Goal: Task Accomplishment & Management: Manage account settings

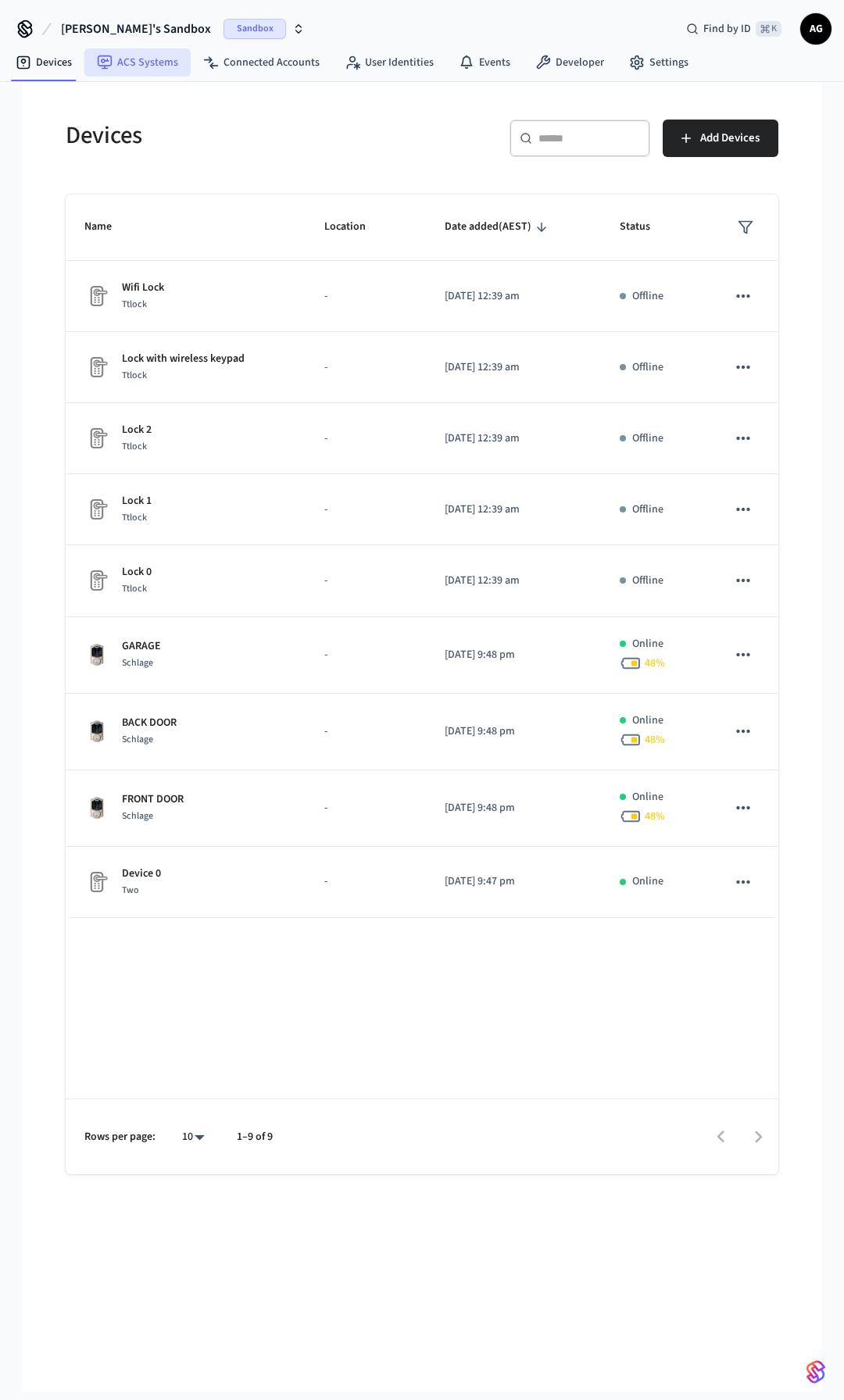
click at [135, 70] on link "ACS Systems" at bounding box center [137, 62] width 106 height 28
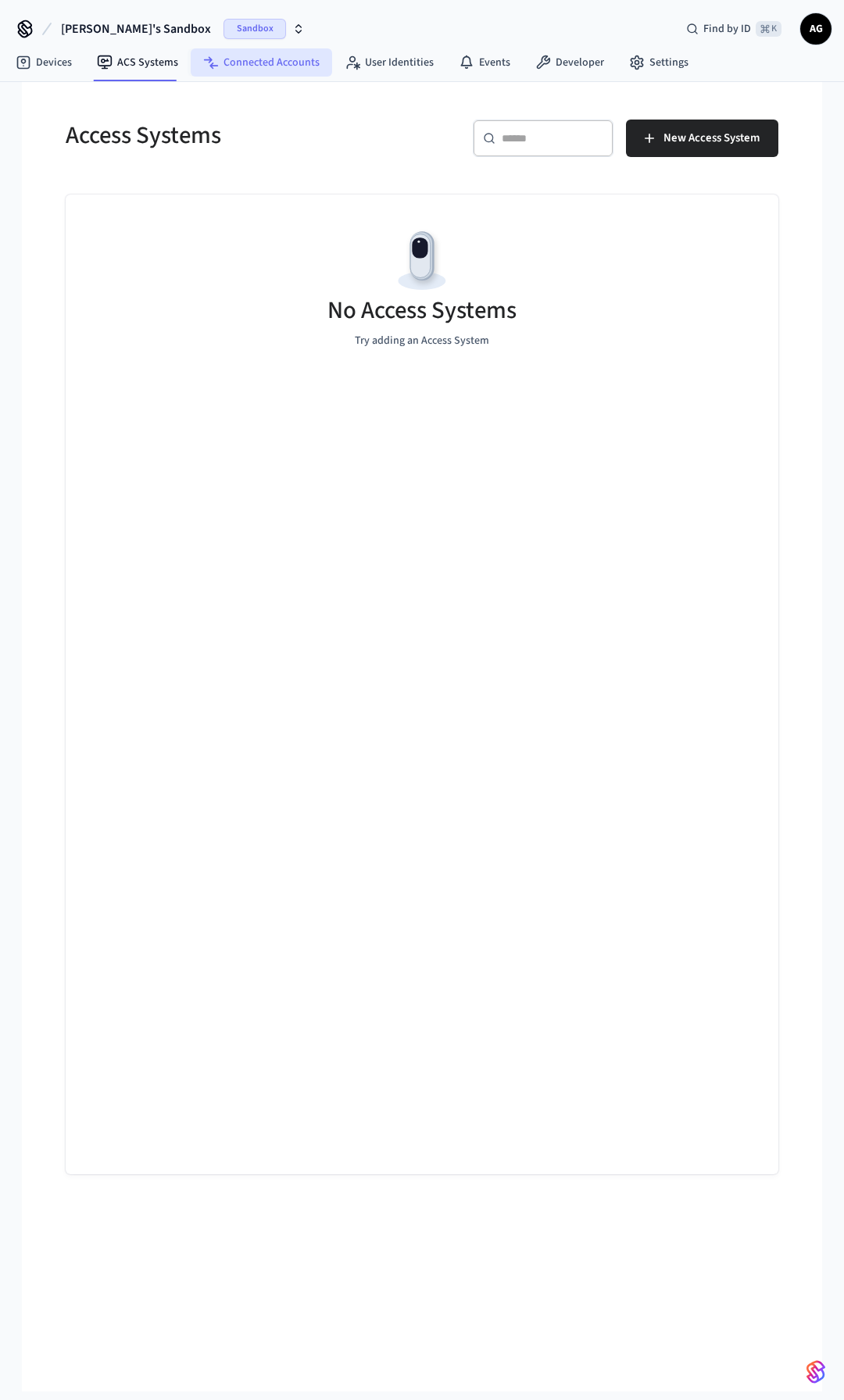
click at [249, 68] on link "Connected Accounts" at bounding box center [261, 62] width 141 height 28
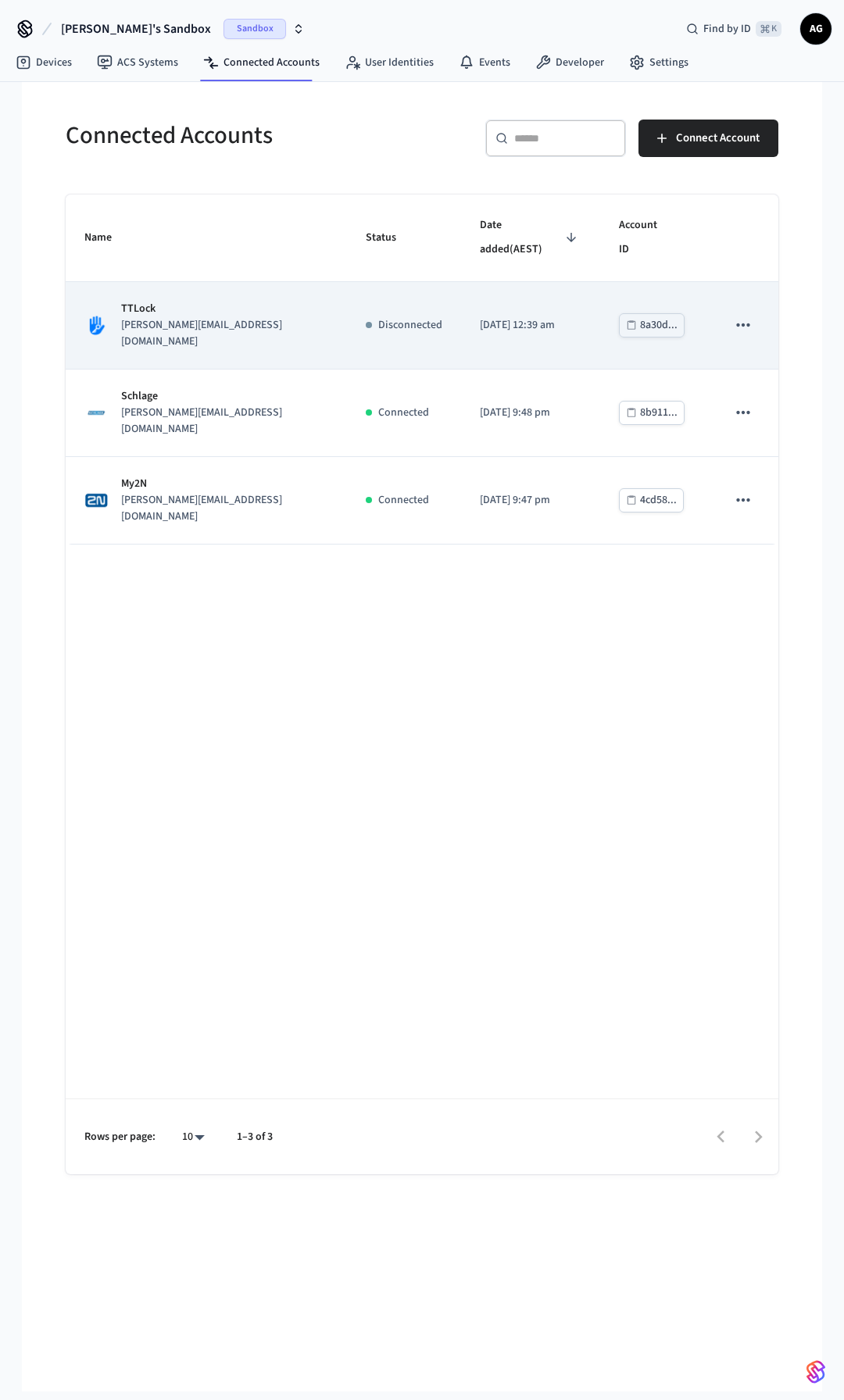
click at [740, 315] on icon "sticky table" at bounding box center [742, 324] width 20 height 20
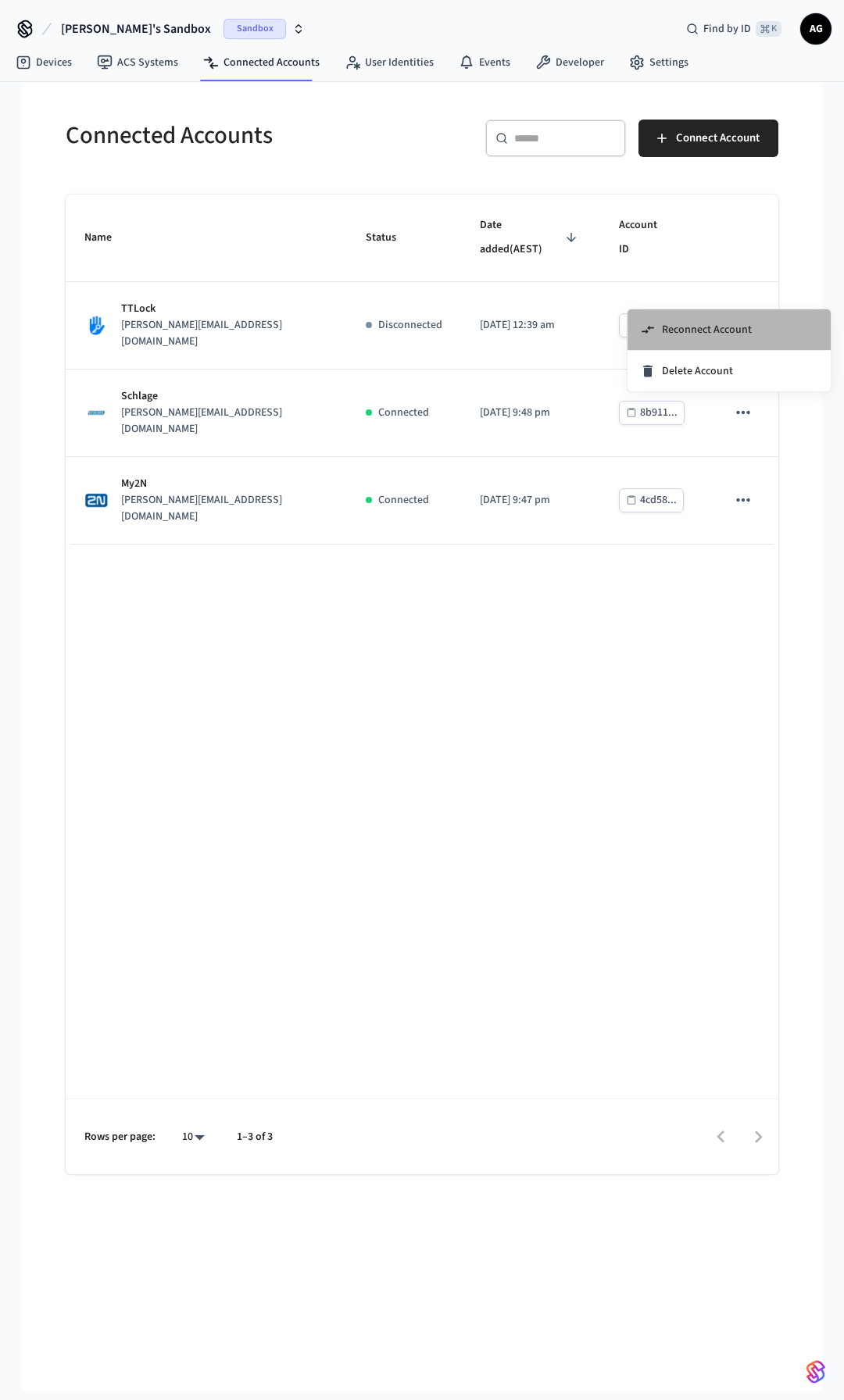
click at [729, 327] on span "Reconnect Account" at bounding box center [707, 330] width 90 height 16
click at [44, 64] on link "Devices" at bounding box center [44, 62] width 82 height 28
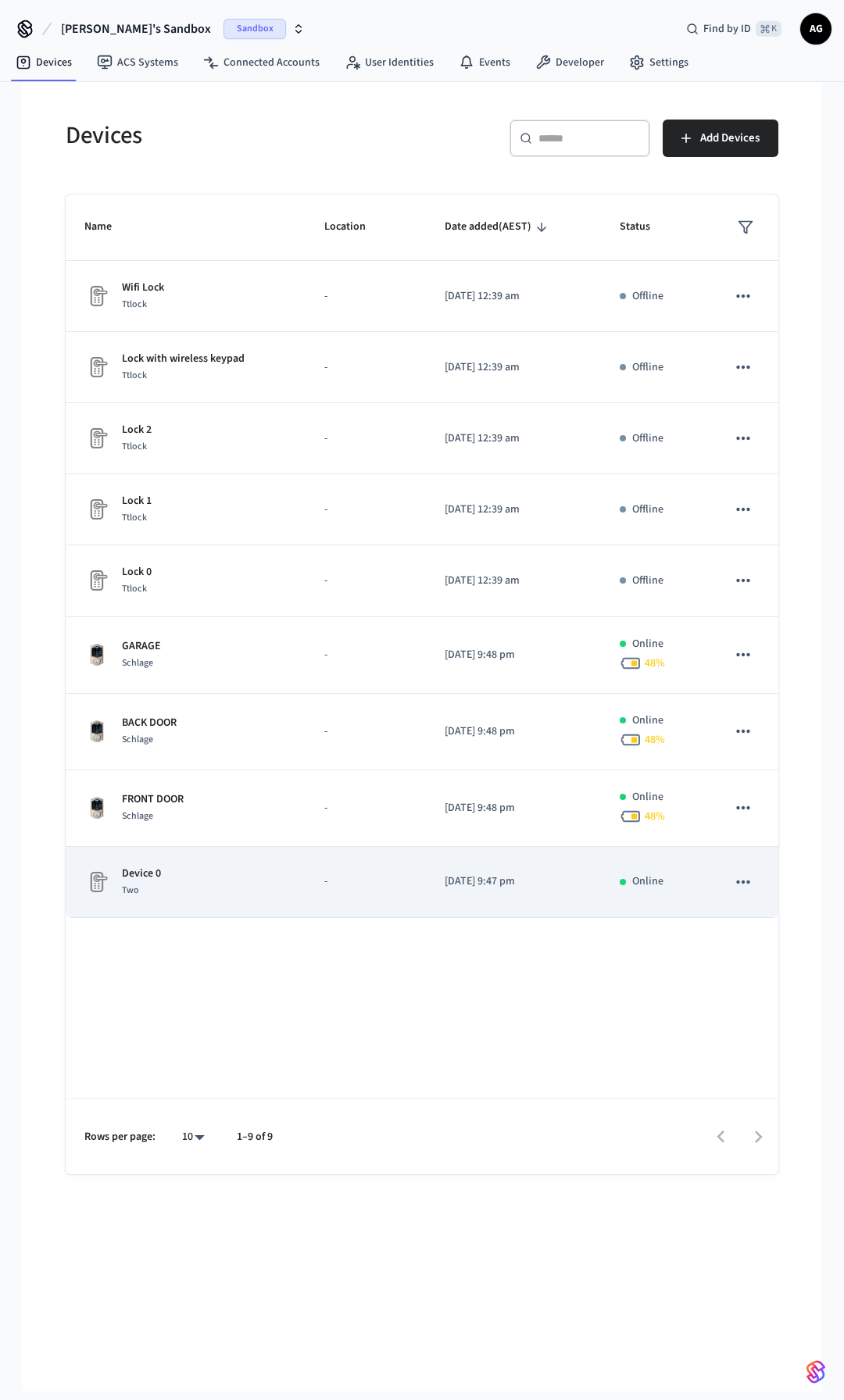
click at [158, 867] on p "Device 0" at bounding box center [141, 873] width 39 height 17
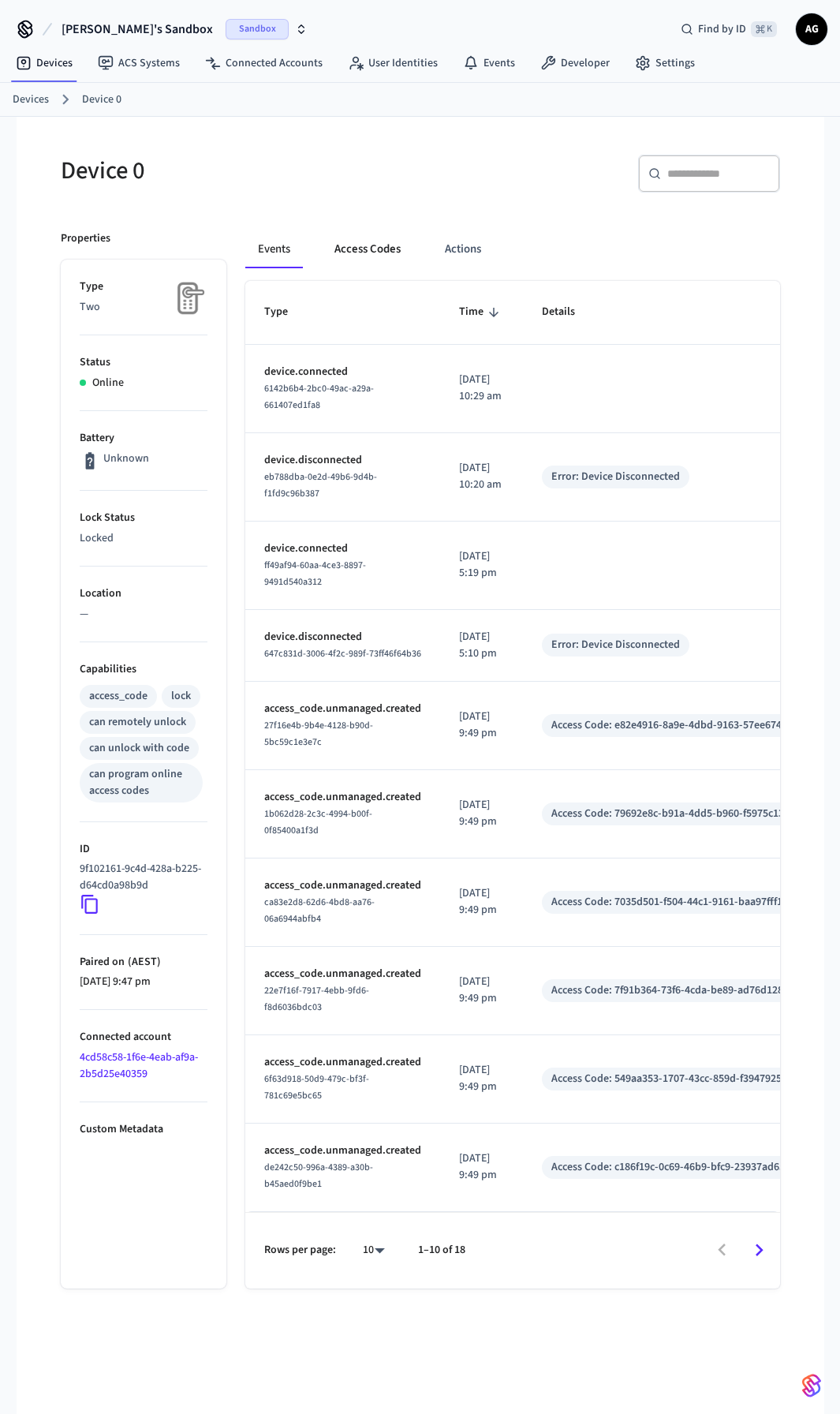
click at [393, 246] on button "Access Codes" at bounding box center [367, 249] width 91 height 38
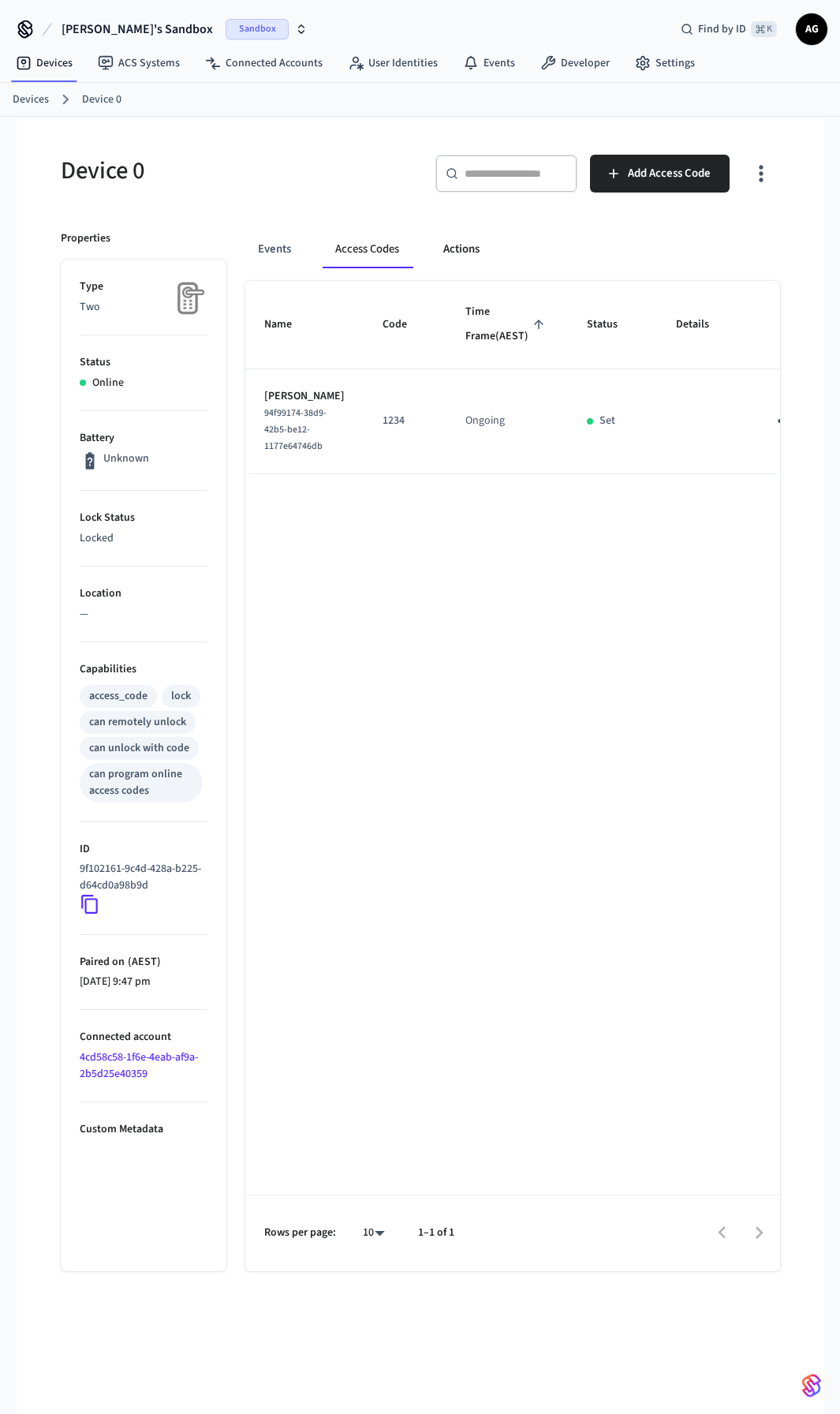
click at [488, 253] on button "Actions" at bounding box center [462, 249] width 61 height 38
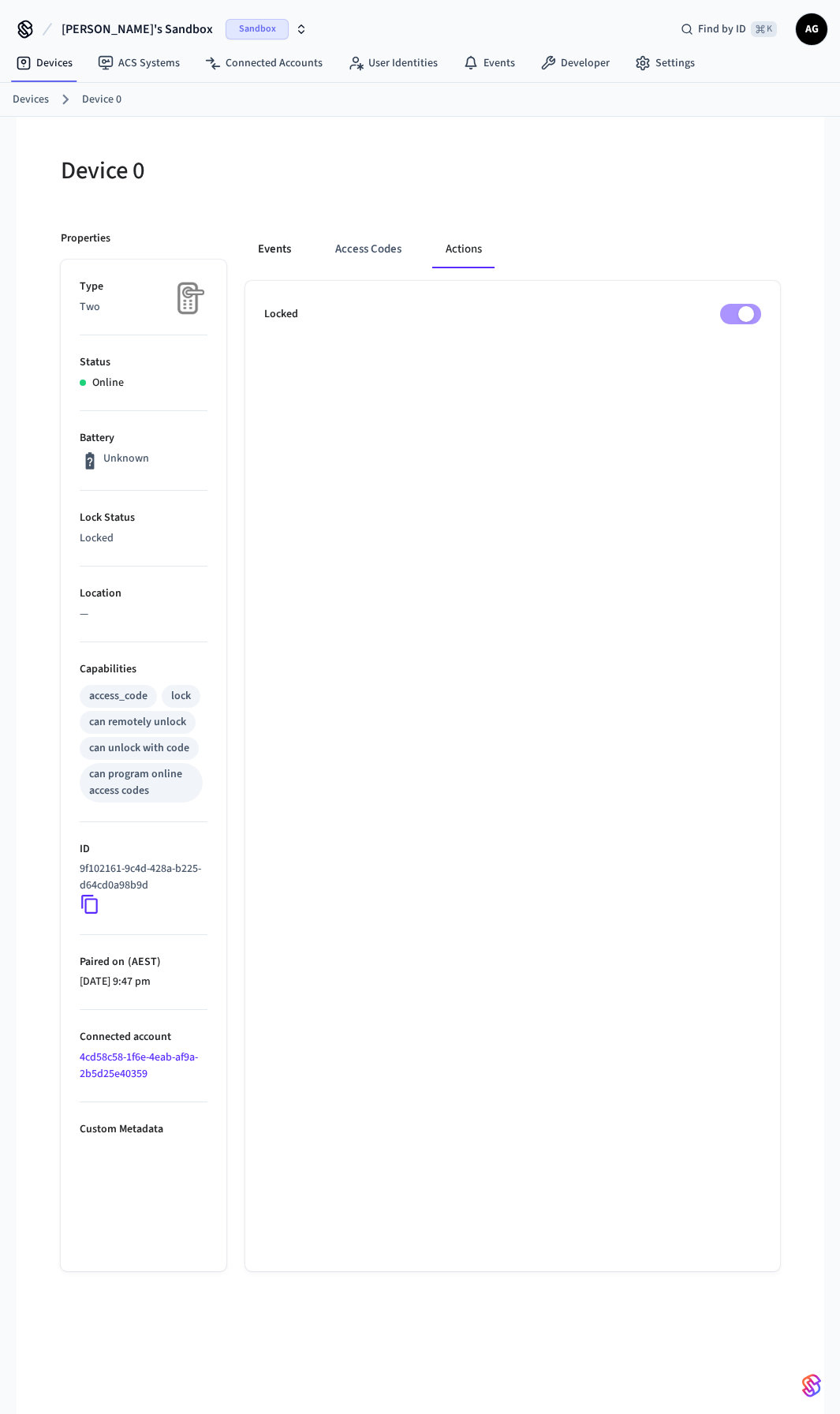
click at [276, 248] on button "Events" at bounding box center [274, 249] width 58 height 38
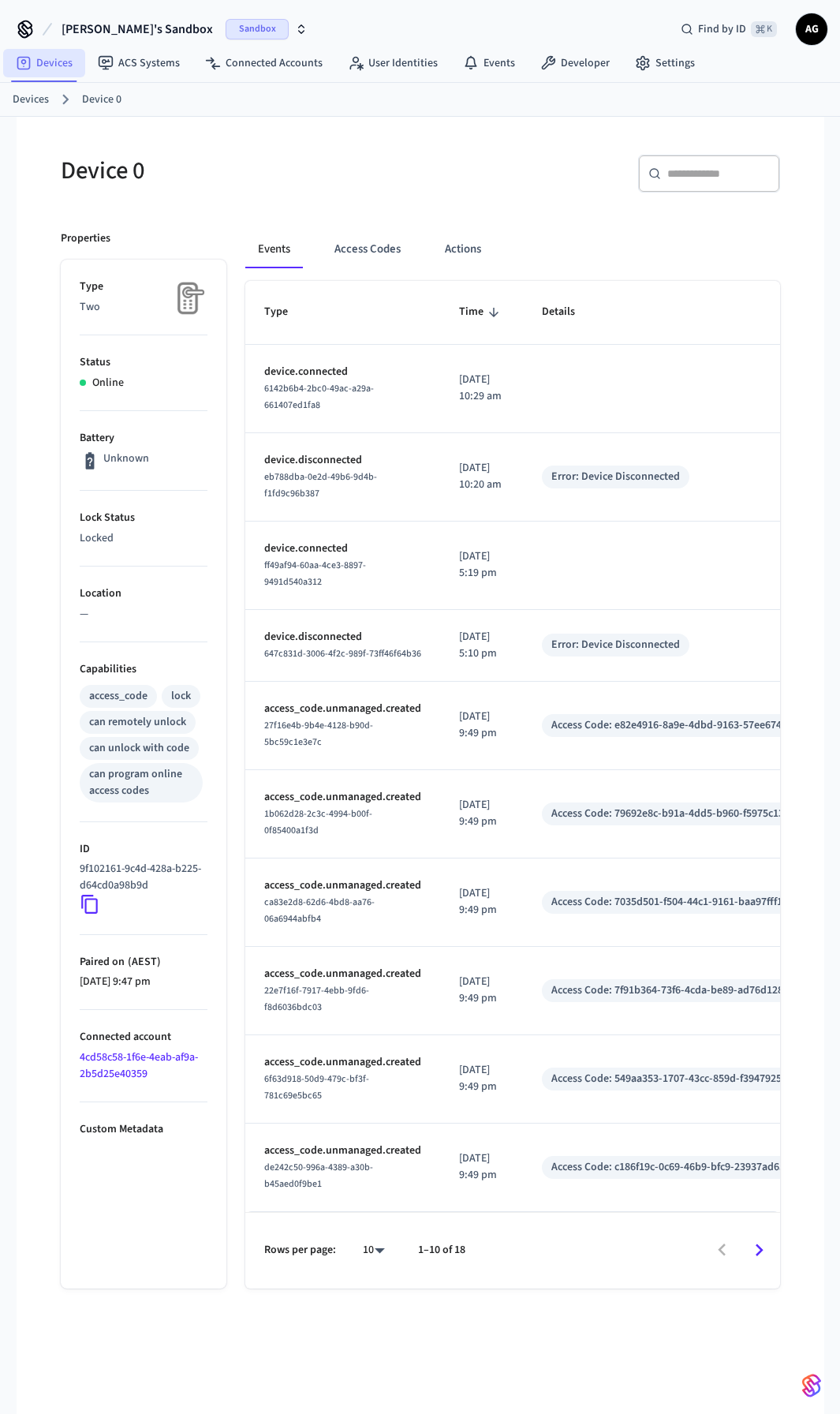
click at [52, 62] on link "Devices" at bounding box center [44, 63] width 82 height 28
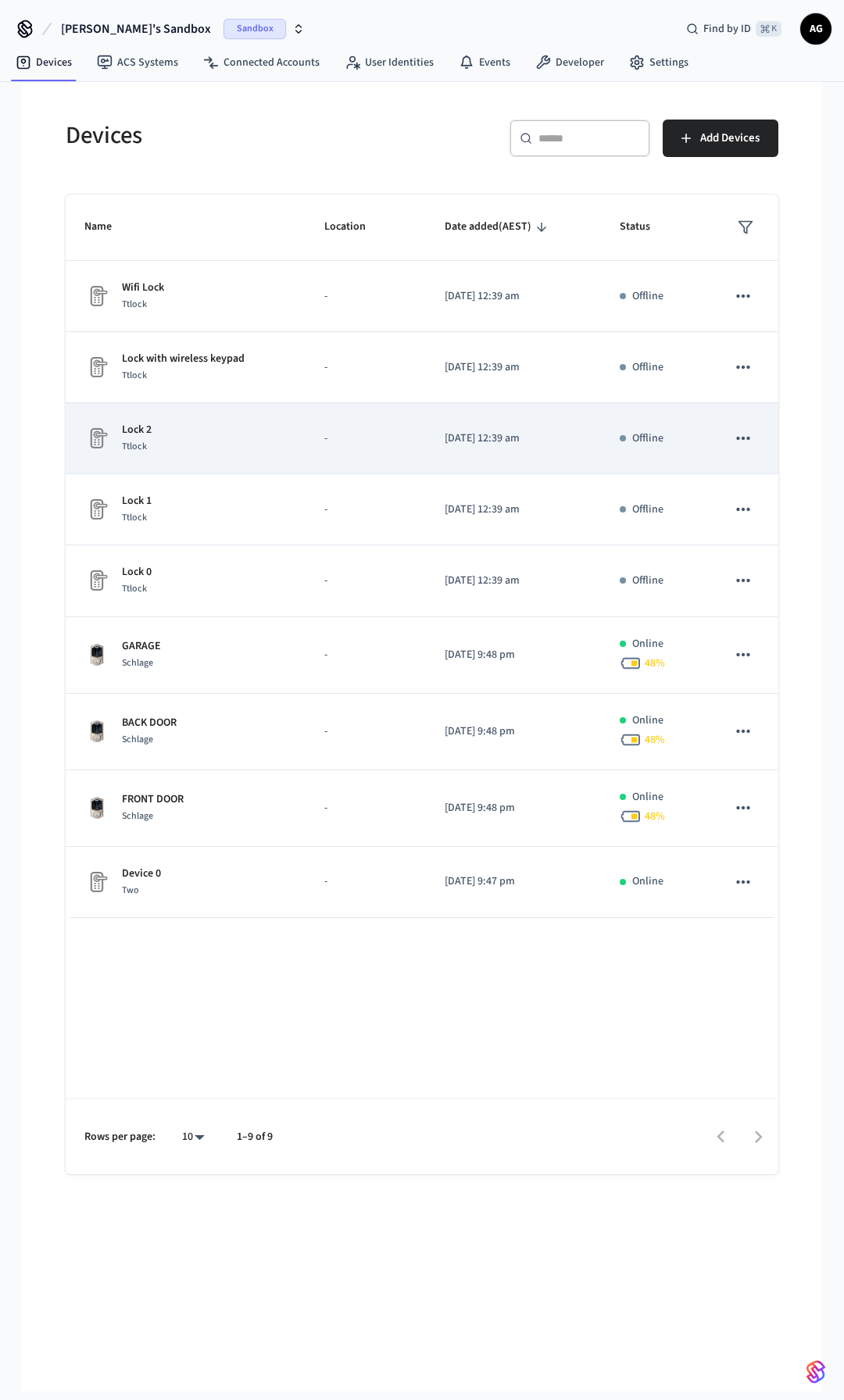
click at [746, 438] on icon "sticky table" at bounding box center [742, 438] width 20 height 20
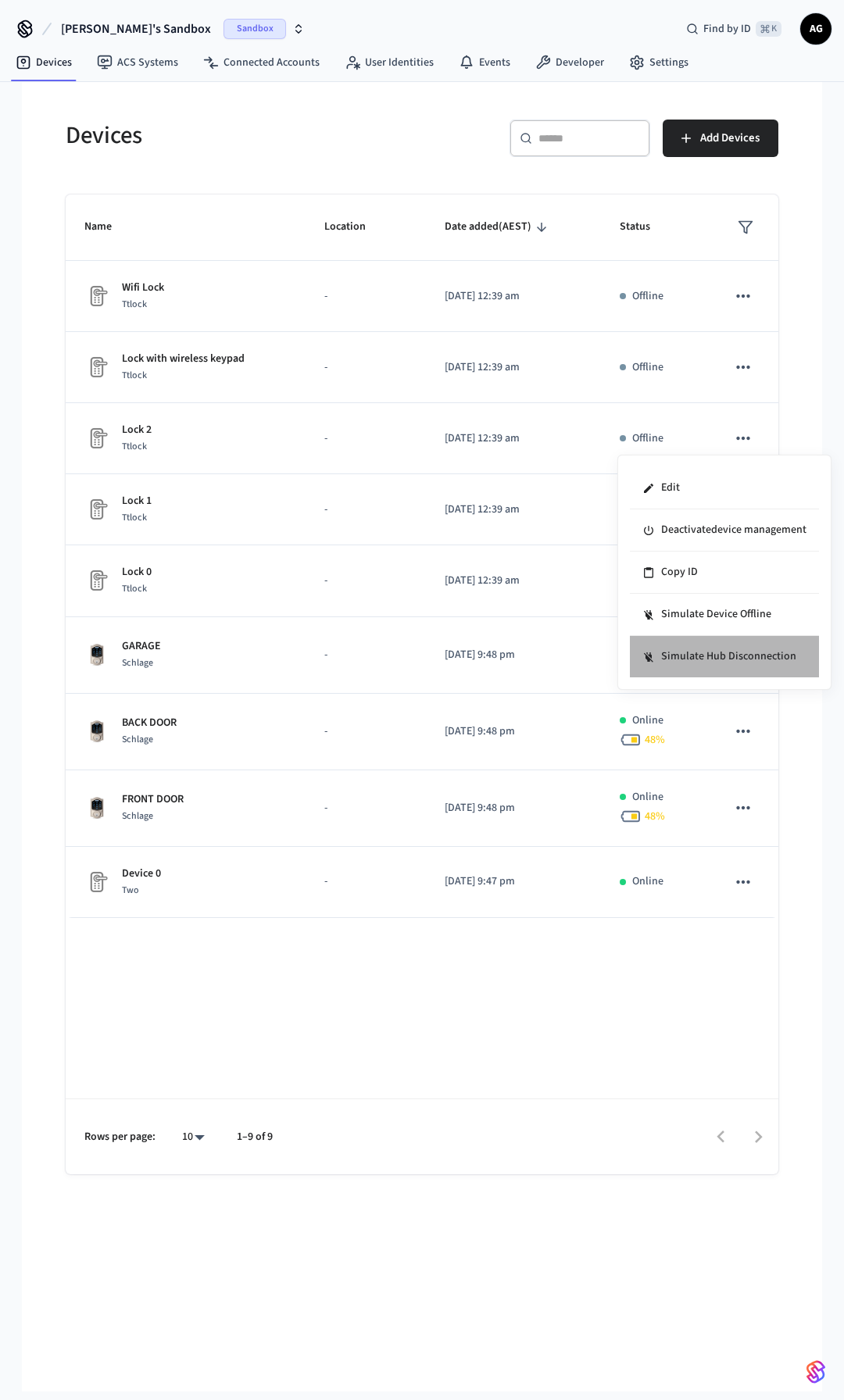
click at [723, 661] on li "Simulate Hub Disconnection" at bounding box center [724, 657] width 189 height 42
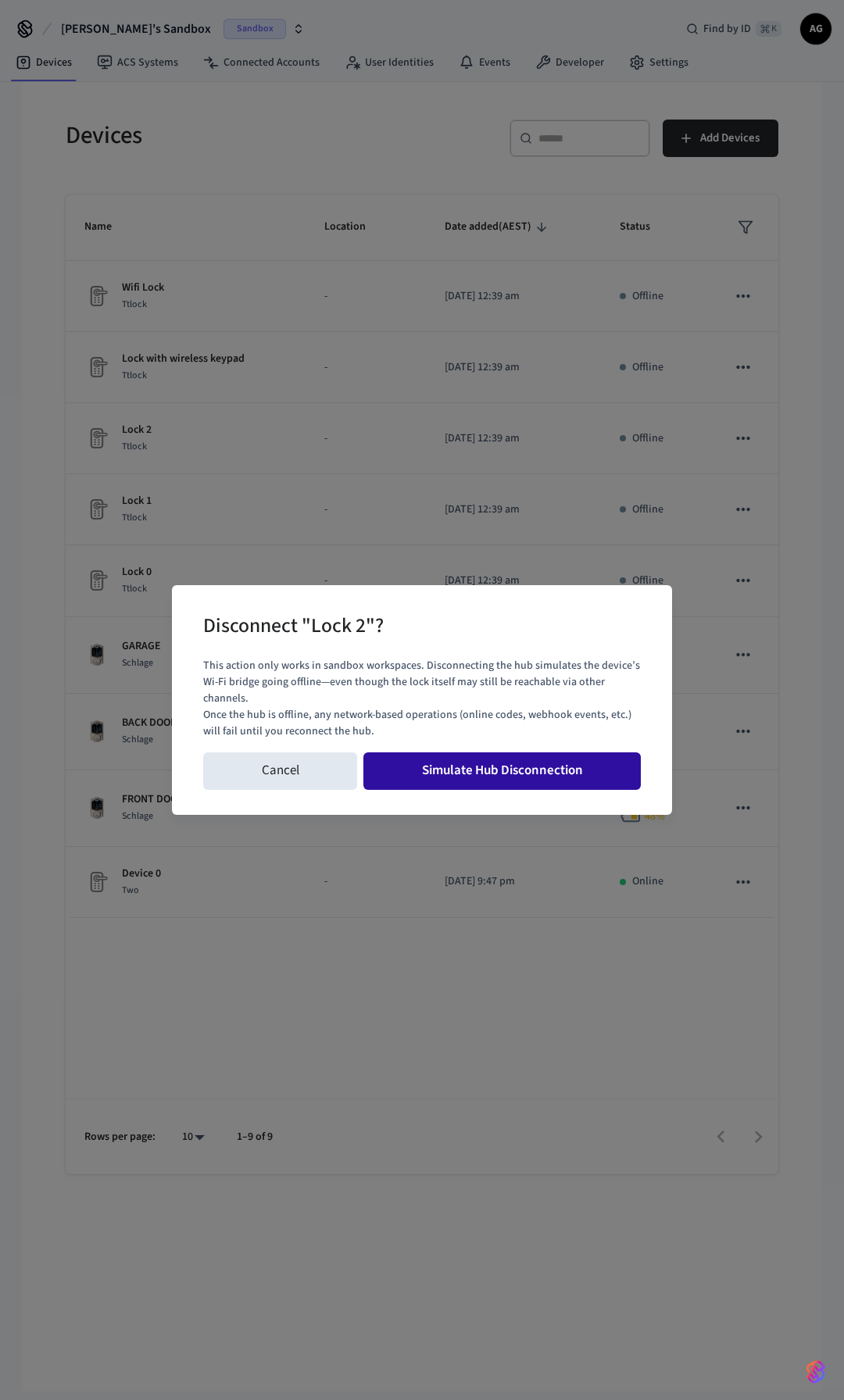
click at [524, 767] on button "Simulate Hub Disconnection" at bounding box center [502, 770] width 277 height 38
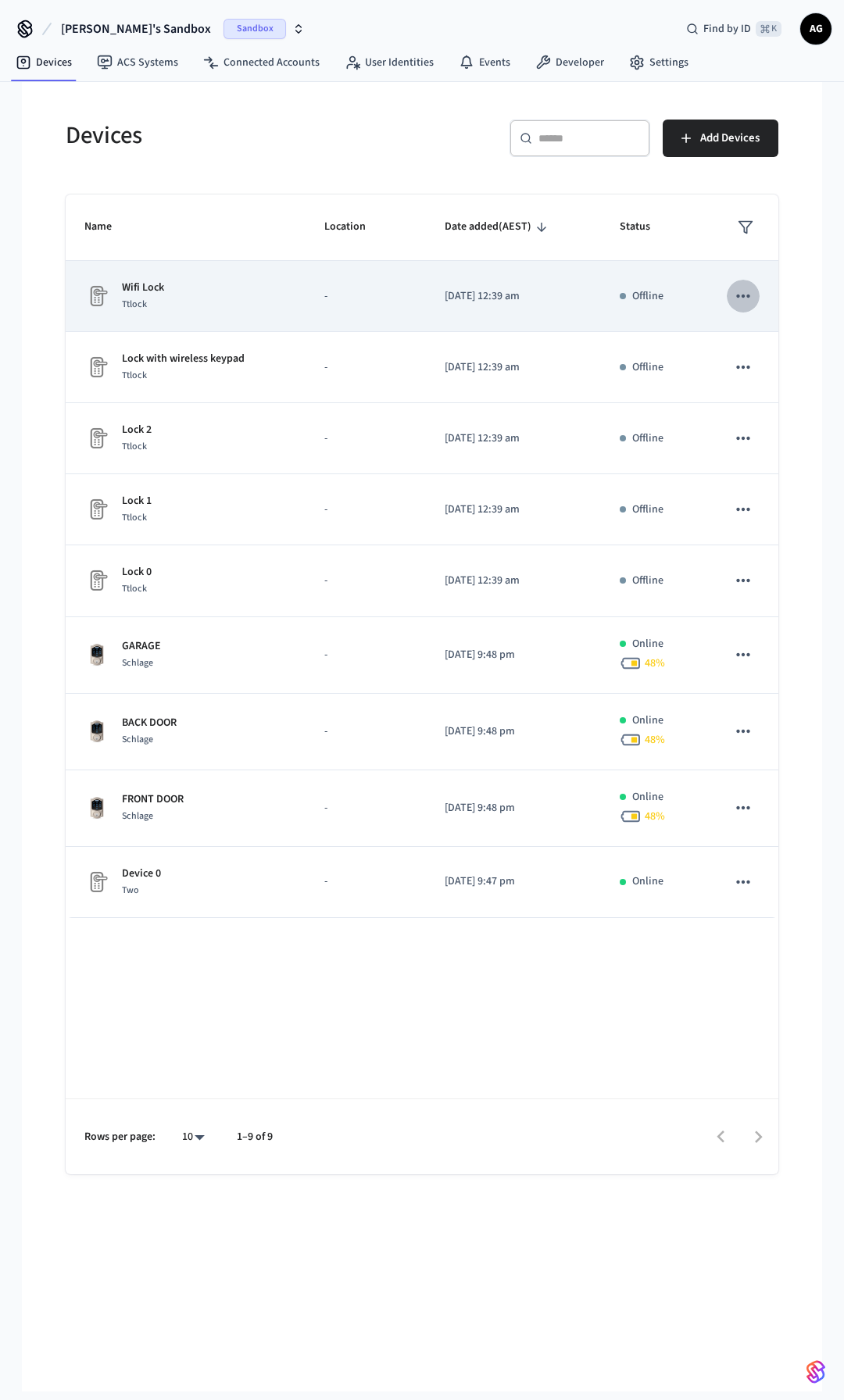
click at [746, 298] on icon "sticky table" at bounding box center [742, 296] width 20 height 20
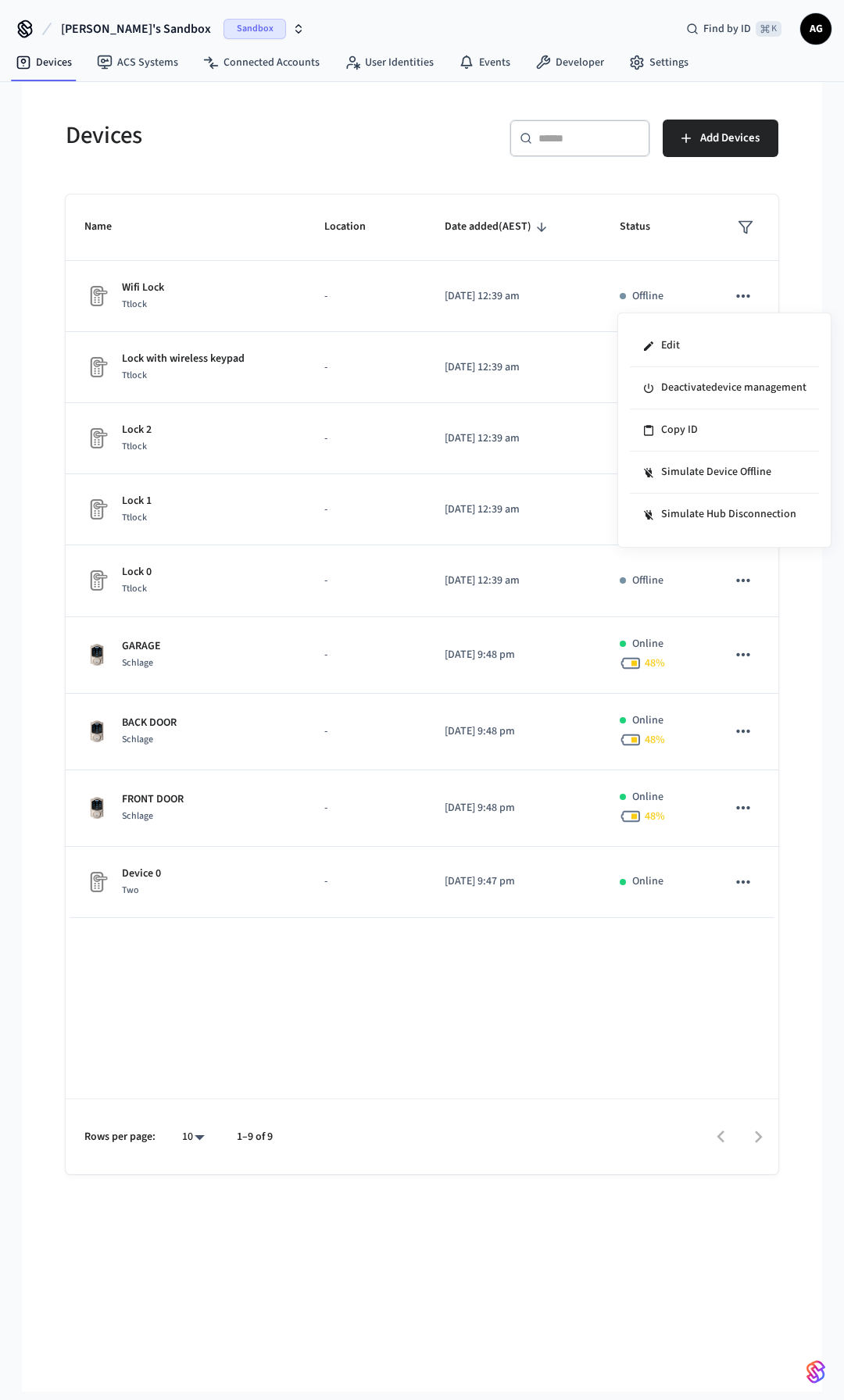
click at [560, 511] on div at bounding box center [422, 700] width 844 height 1400
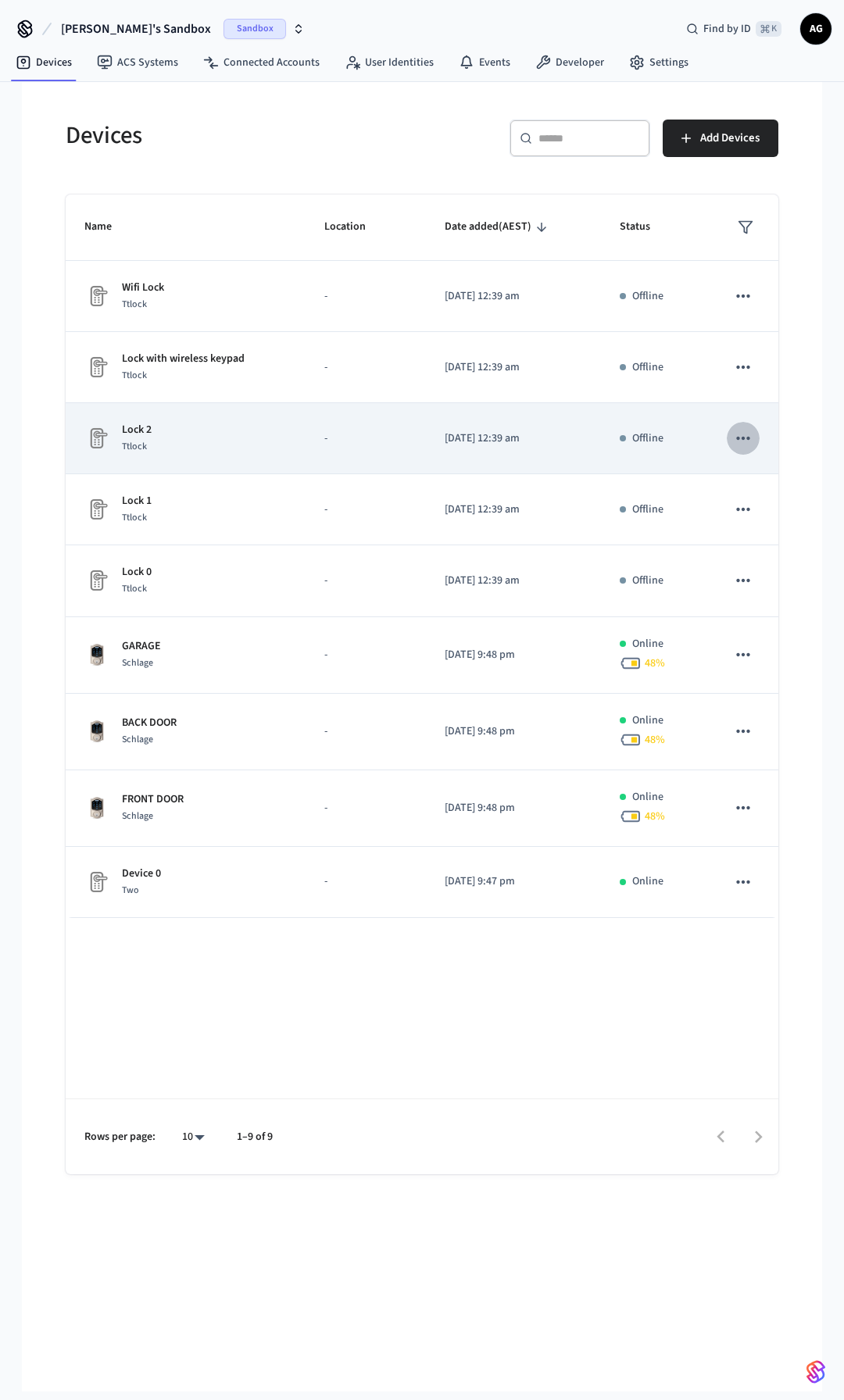
click at [744, 436] on icon "sticky table" at bounding box center [742, 438] width 20 height 20
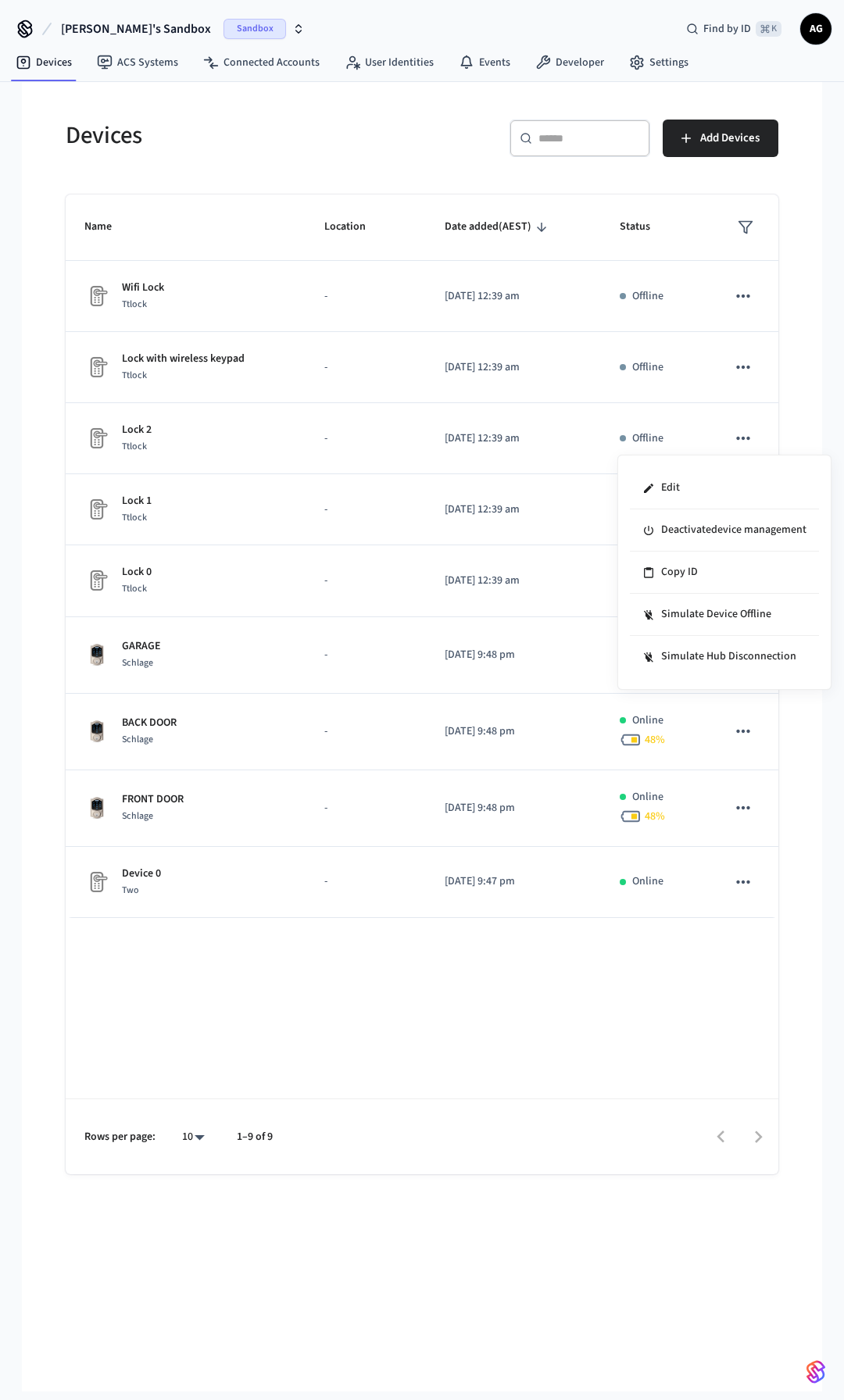
click at [571, 526] on div at bounding box center [422, 700] width 844 height 1400
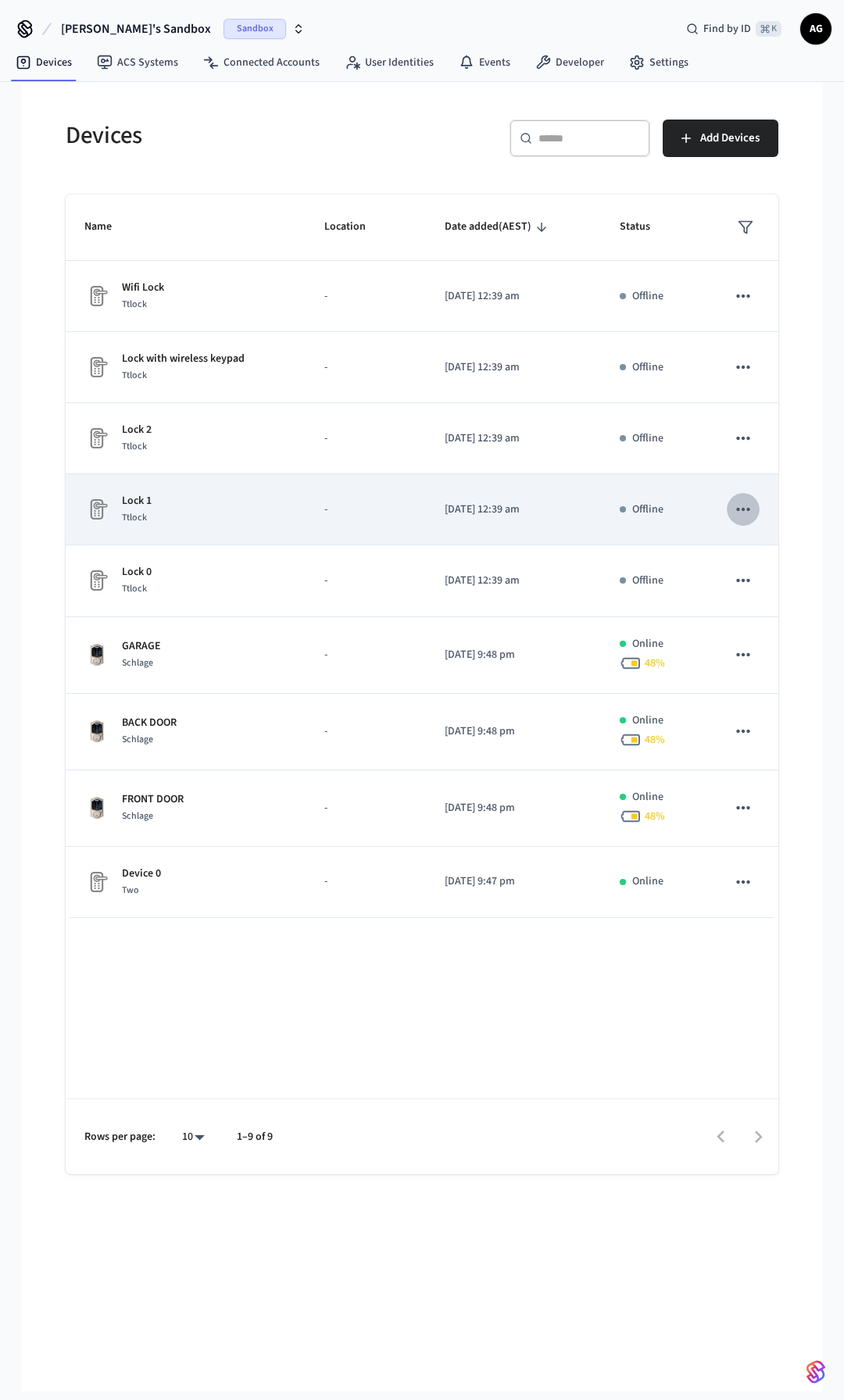
click at [748, 507] on icon "sticky table" at bounding box center [742, 509] width 20 height 20
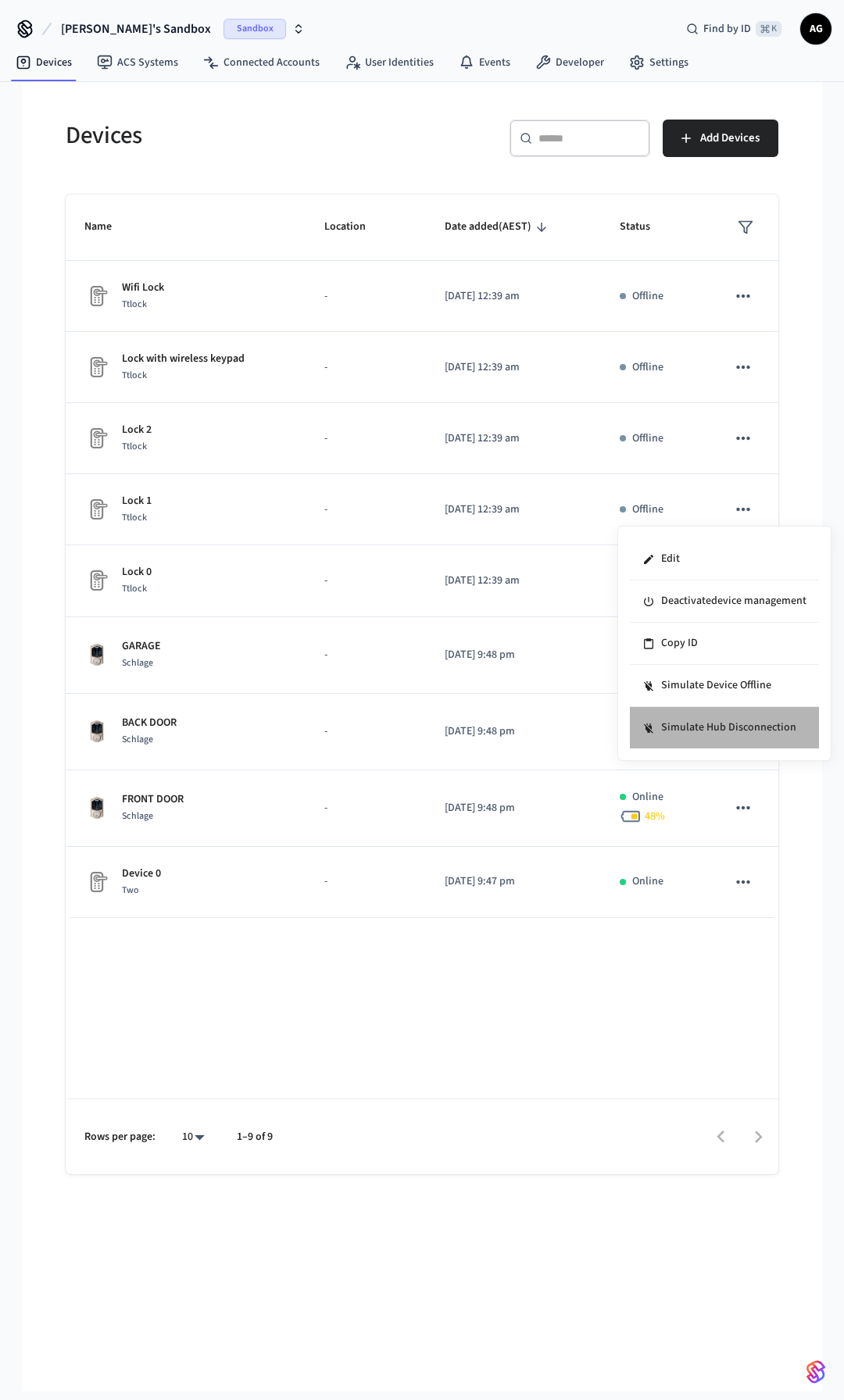
click at [717, 725] on li "Simulate Hub Disconnection" at bounding box center [724, 728] width 189 height 42
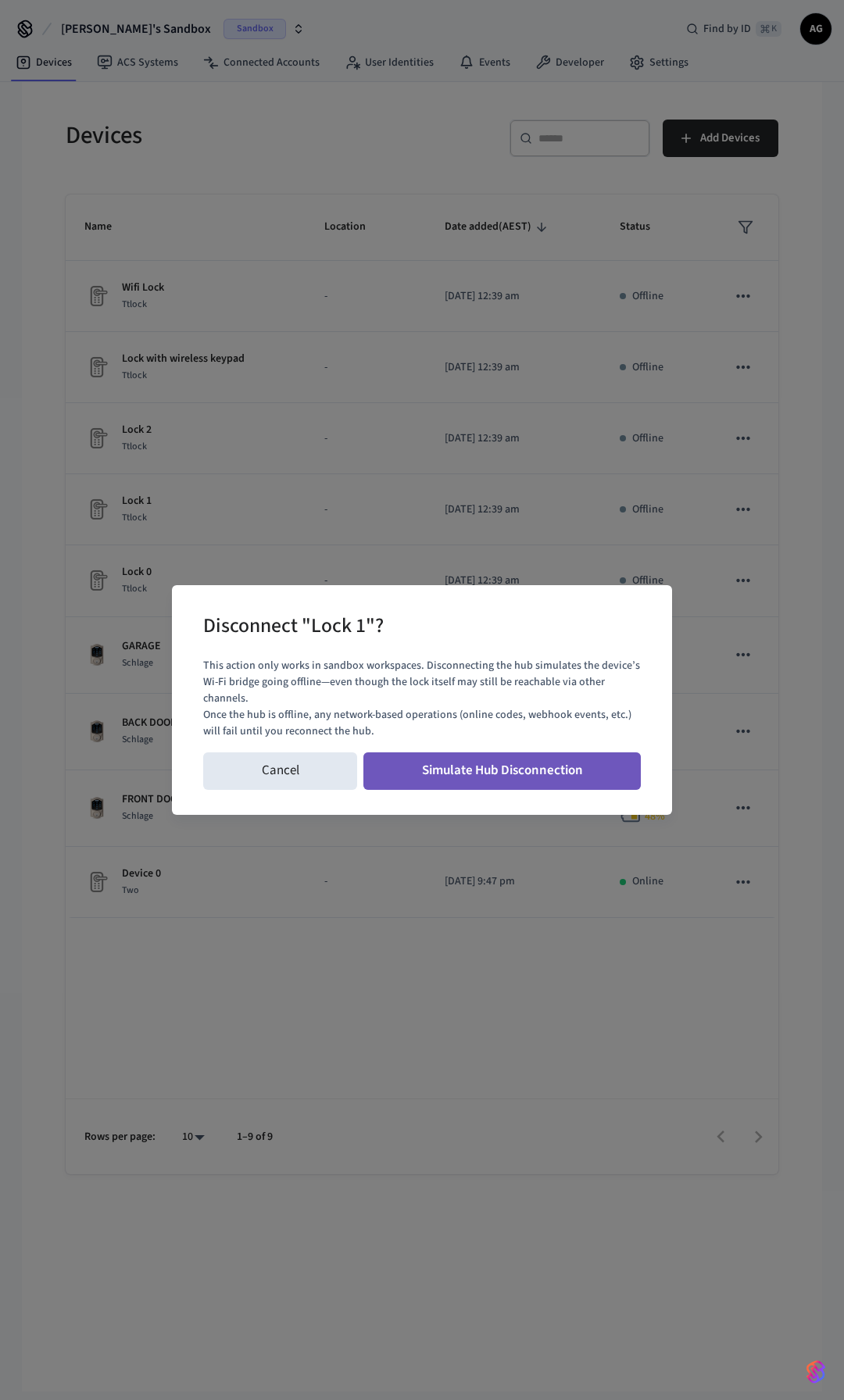
click at [518, 774] on button "Simulate Hub Disconnection" at bounding box center [502, 770] width 277 height 38
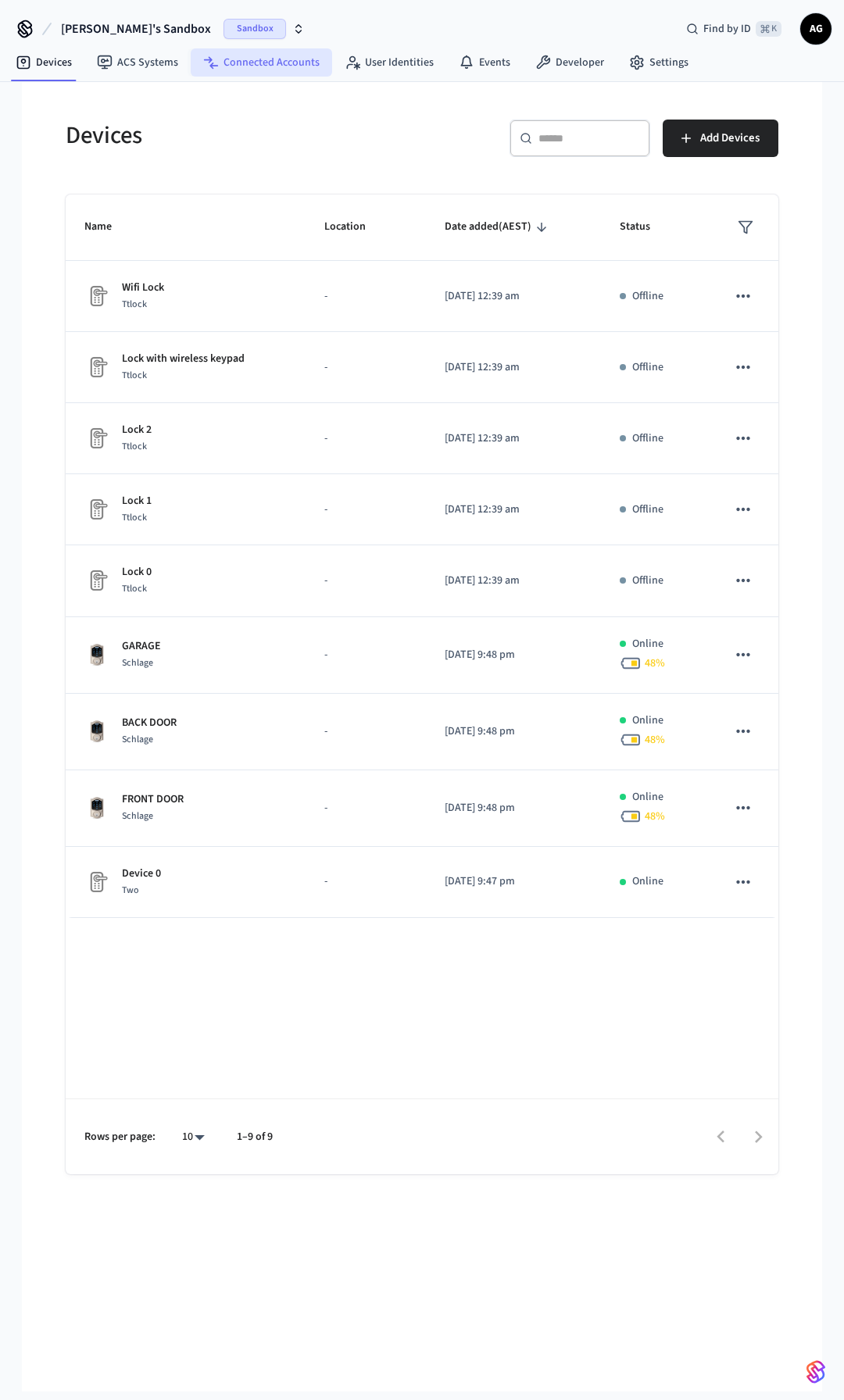
click at [292, 62] on link "Connected Accounts" at bounding box center [261, 62] width 141 height 28
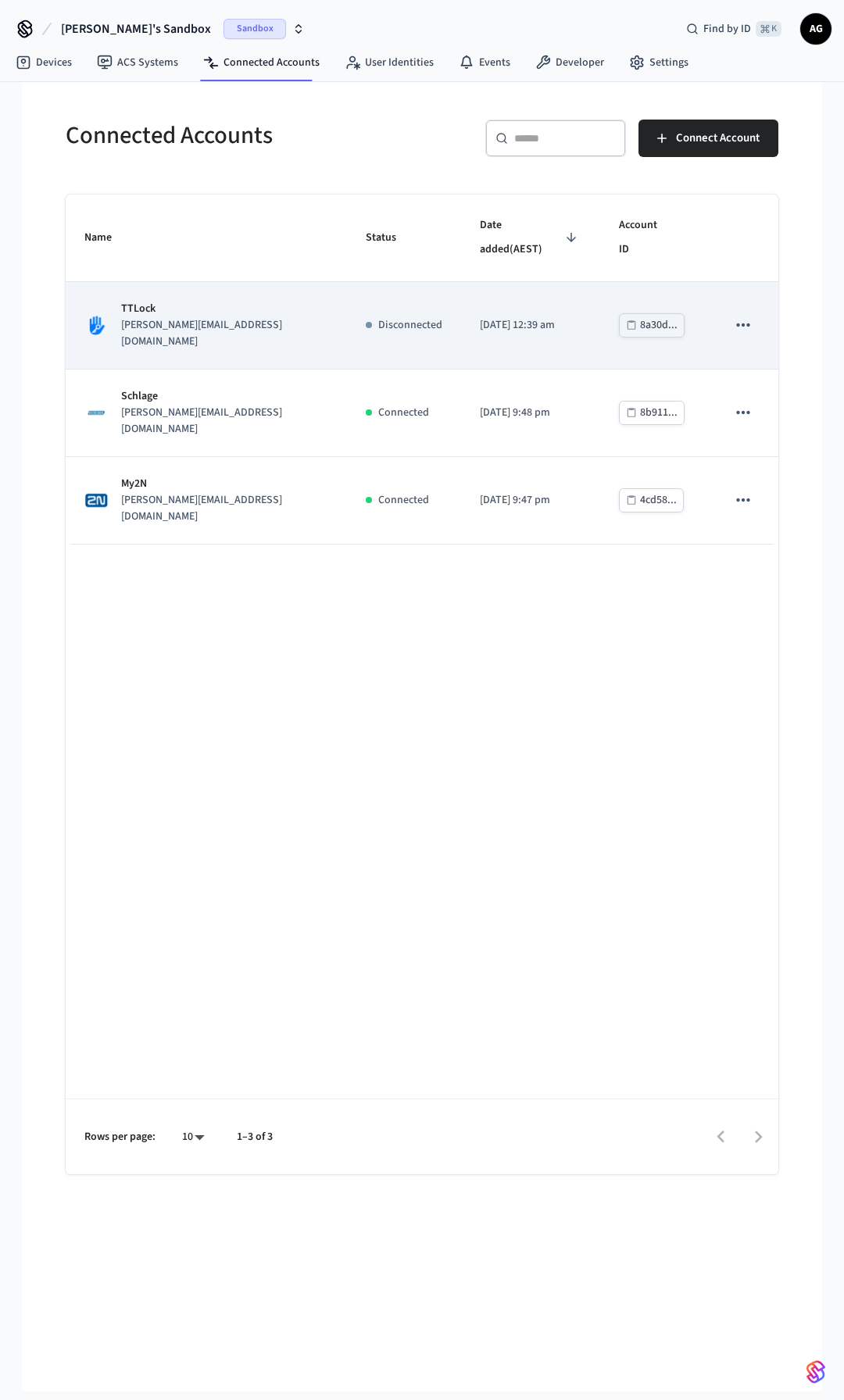
click at [745, 315] on icon "sticky table" at bounding box center [742, 324] width 20 height 20
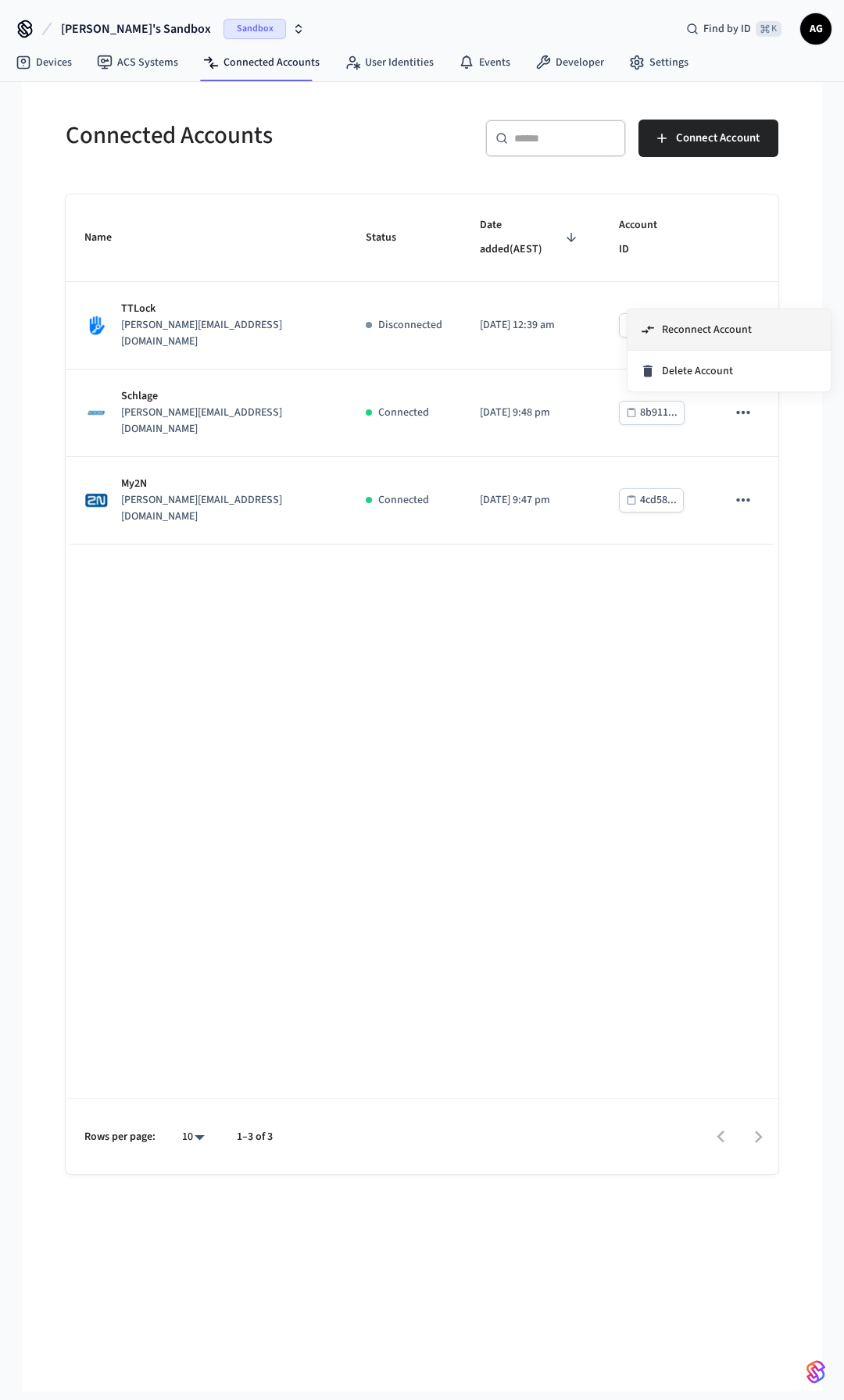
click at [713, 331] on span "Reconnect Account" at bounding box center [707, 330] width 90 height 16
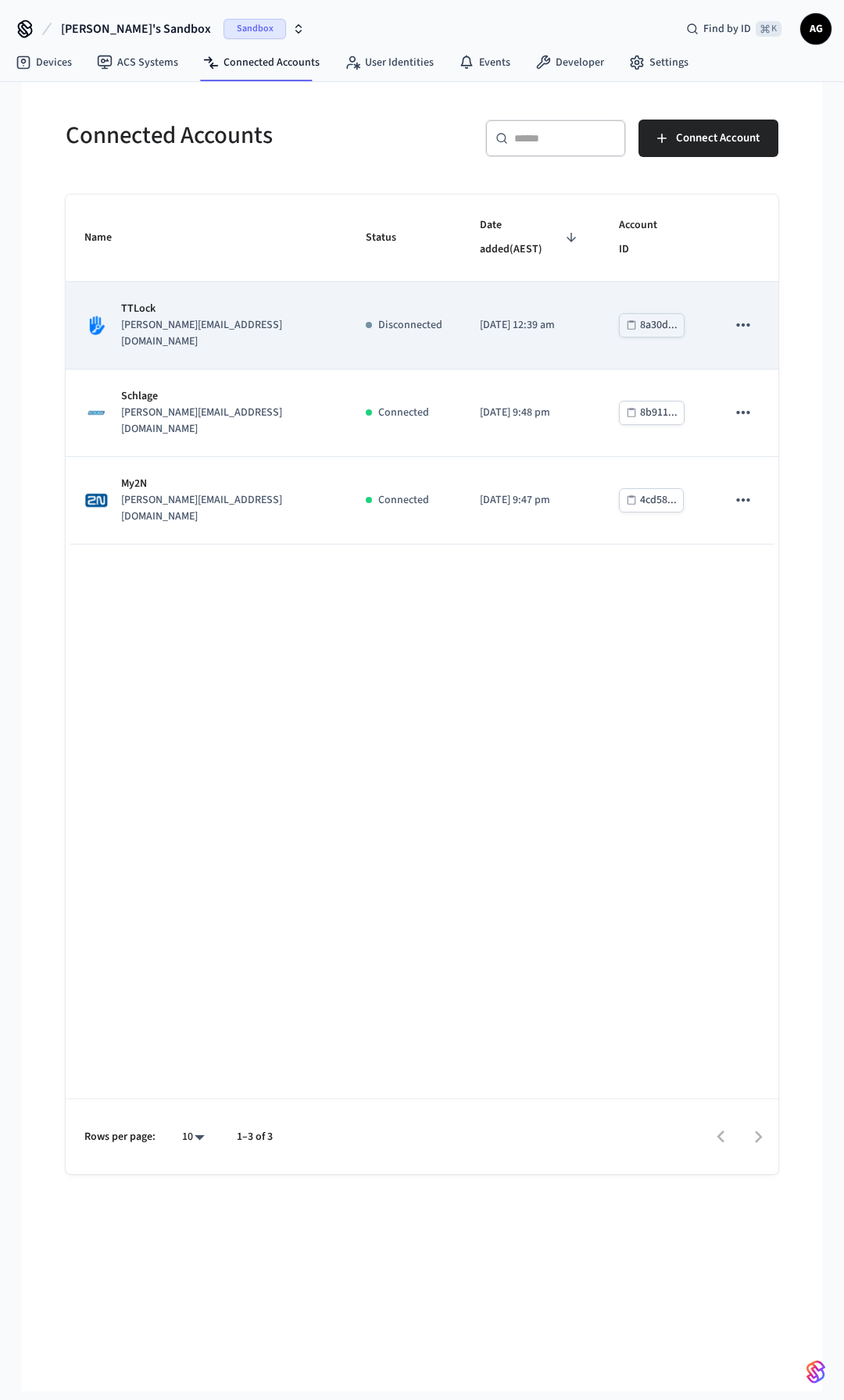
click at [160, 317] on p "[PERSON_NAME][EMAIL_ADDRESS][DOMAIN_NAME]" at bounding box center [225, 333] width 207 height 33
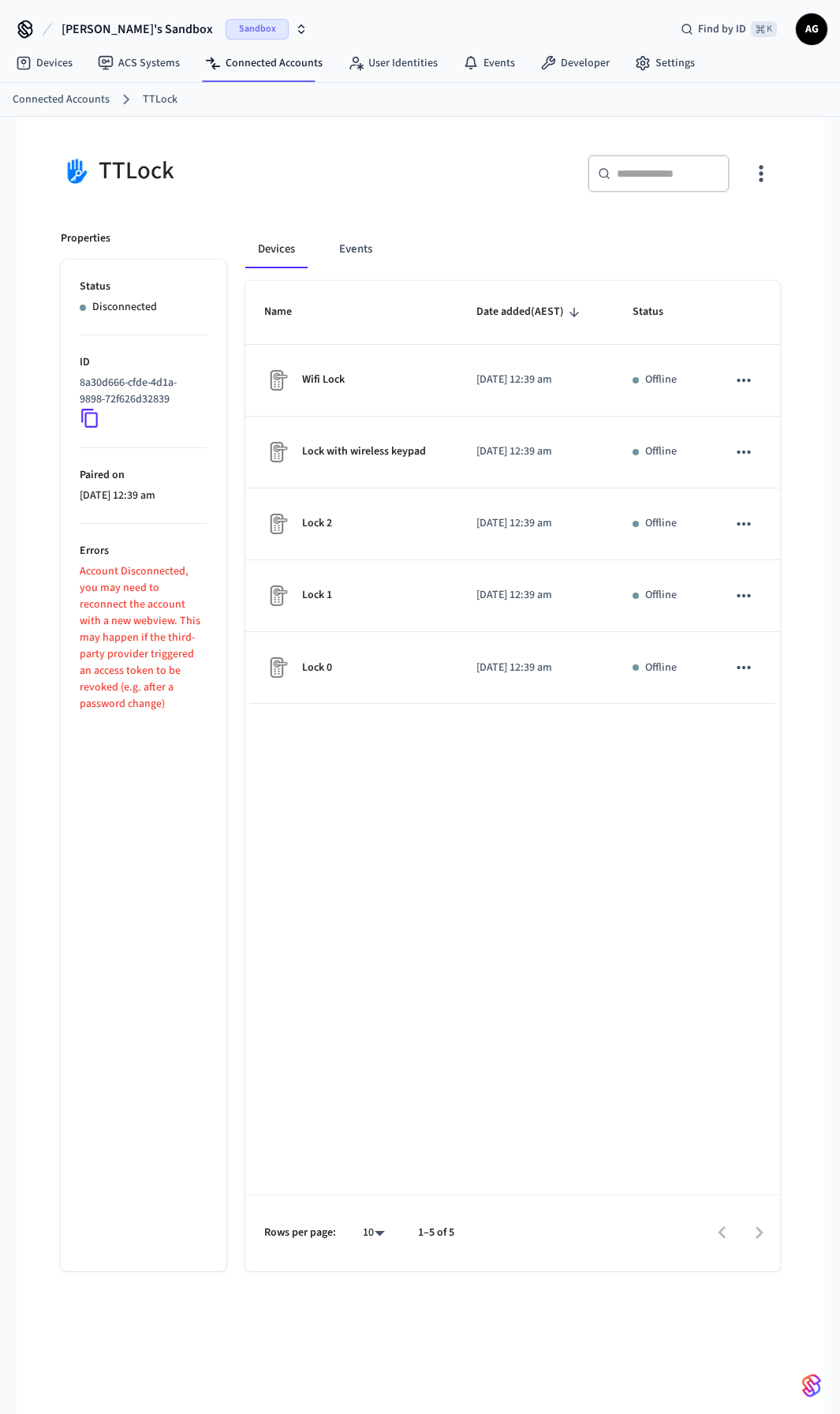
click at [761, 172] on icon "button" at bounding box center [761, 174] width 4 height 17
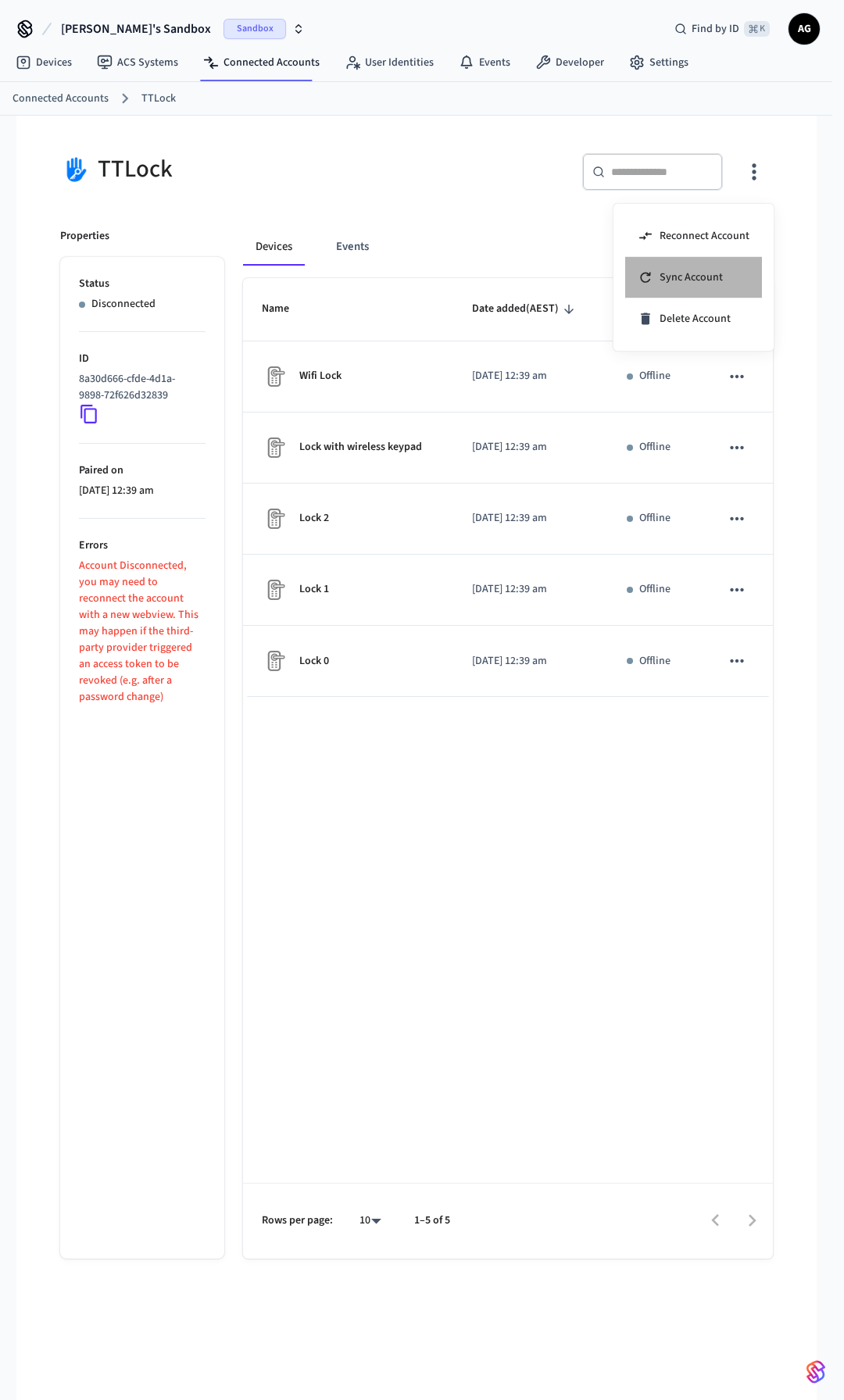
click at [715, 275] on span "Sync Account" at bounding box center [691, 277] width 63 height 16
click at [346, 250] on div at bounding box center [422, 700] width 844 height 1400
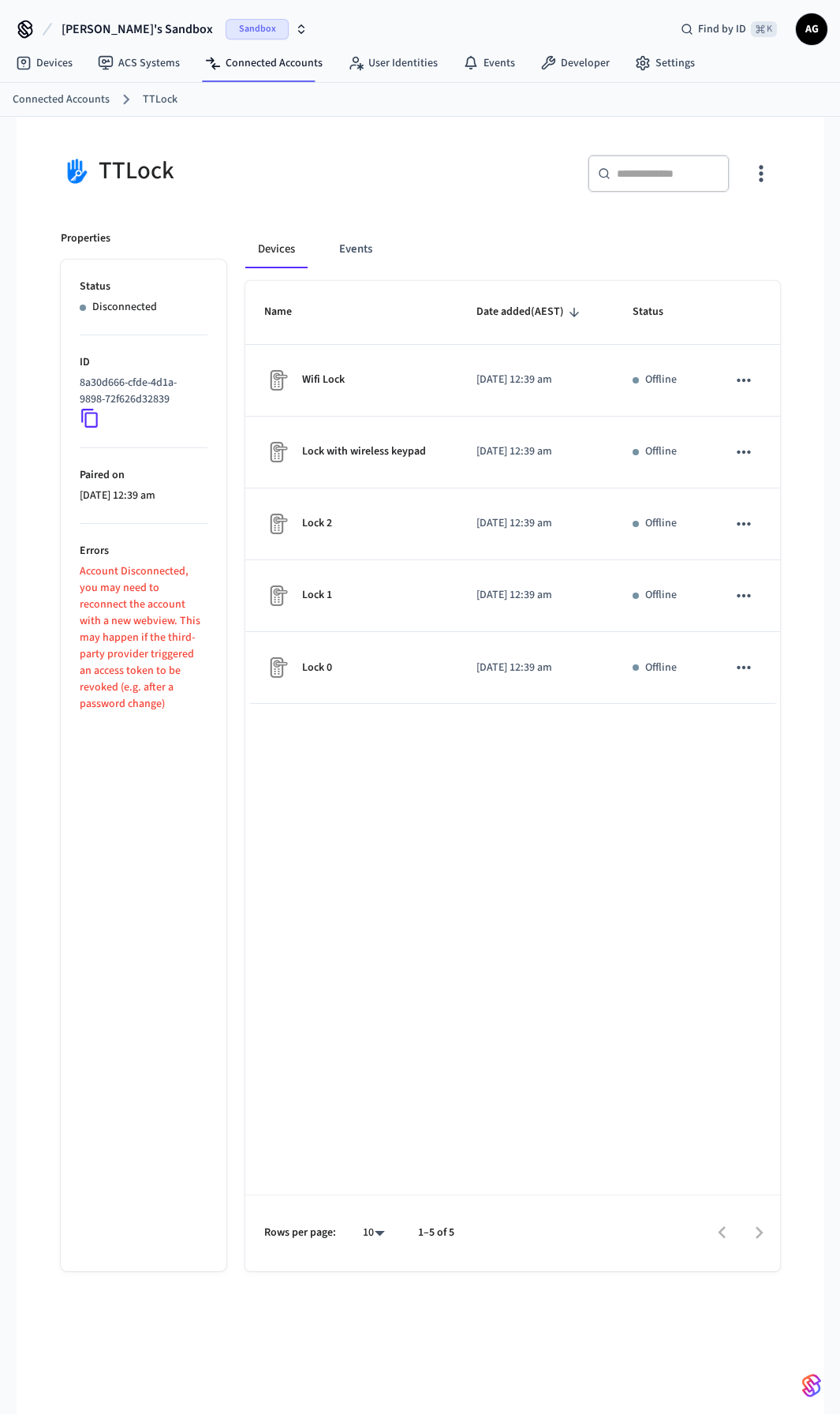
click at [359, 248] on button "Events" at bounding box center [356, 249] width 58 height 38
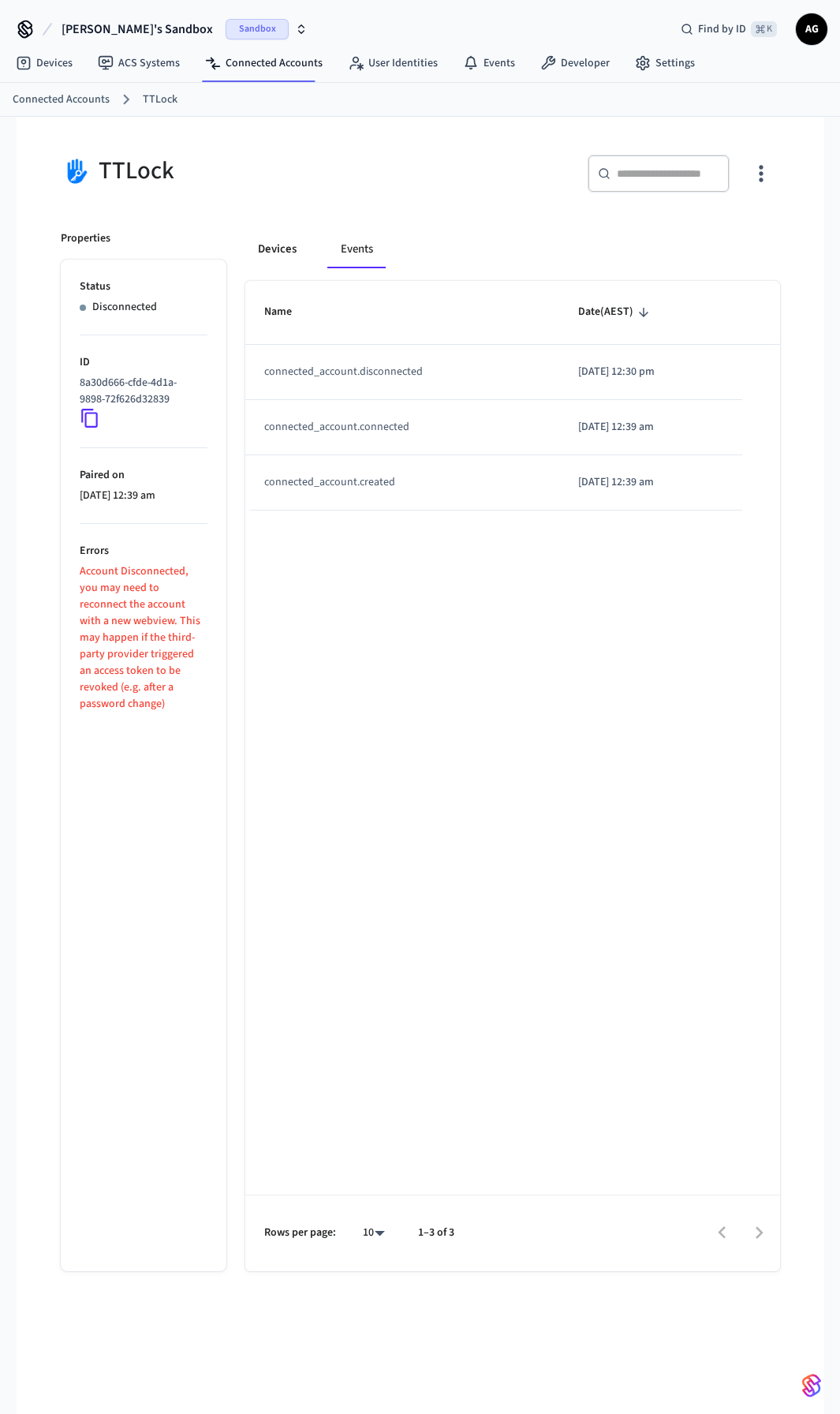
click at [269, 252] on button "Devices" at bounding box center [277, 249] width 64 height 38
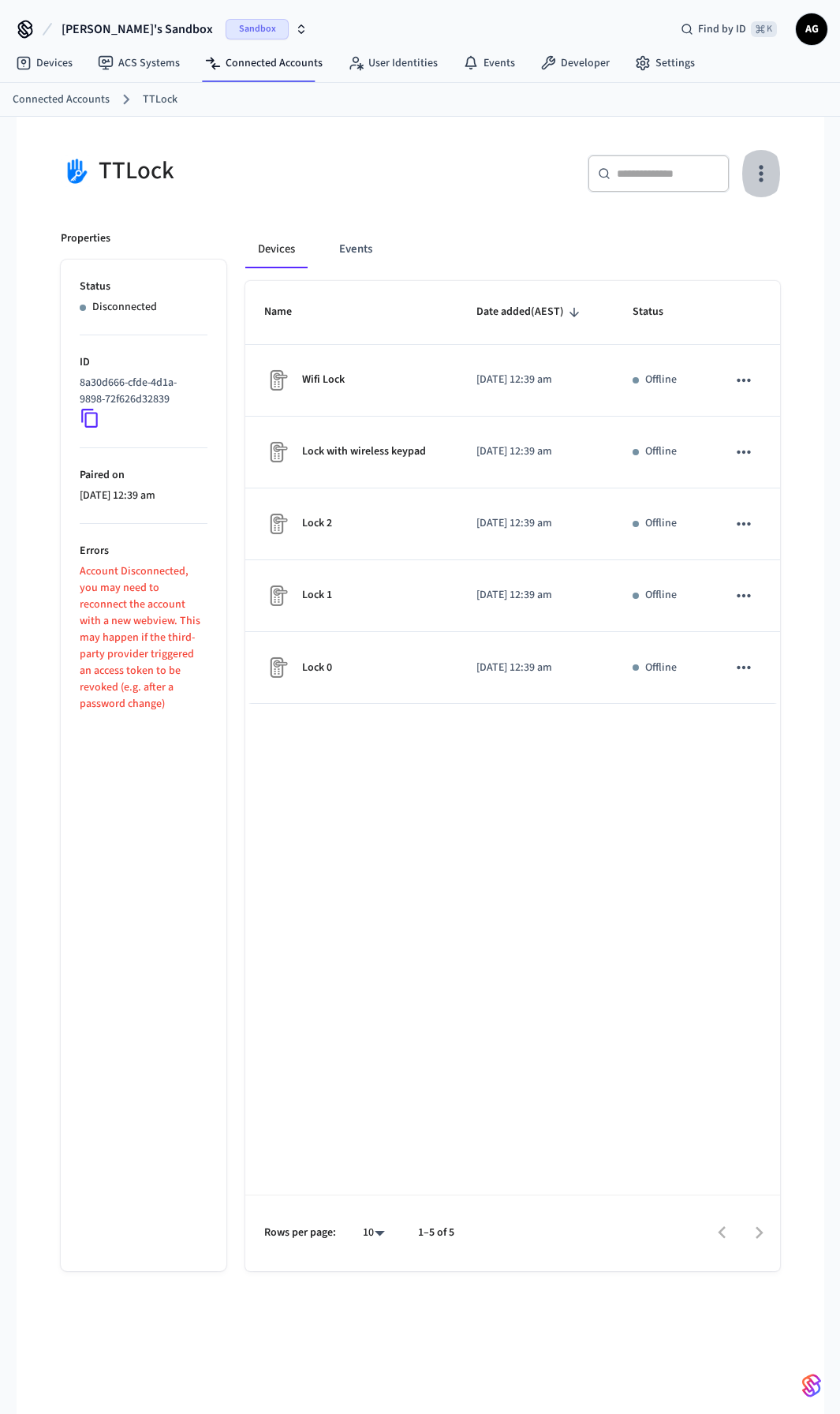
click at [762, 180] on icon "button" at bounding box center [761, 174] width 4 height 17
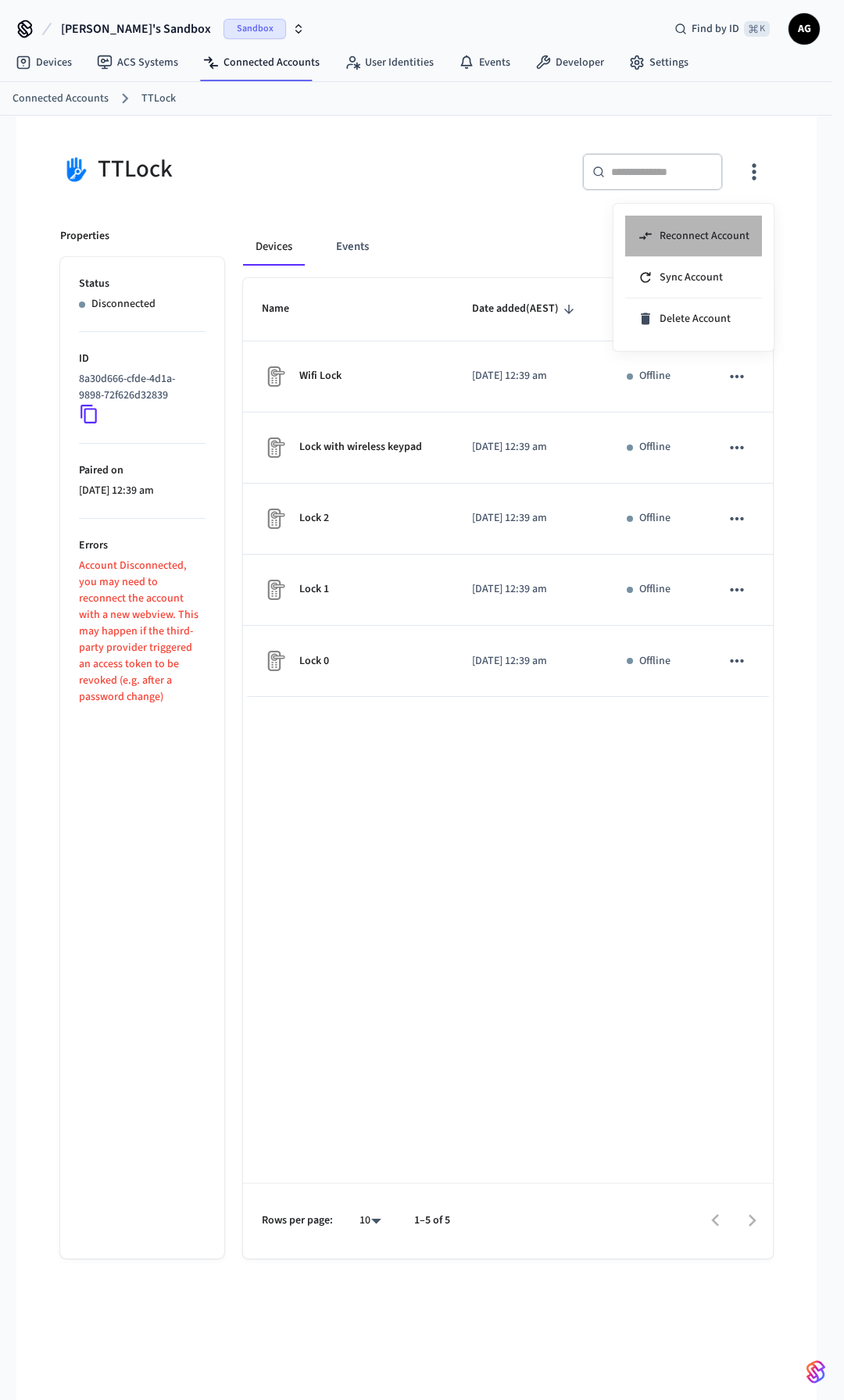
click at [703, 242] on span "Reconnect Account" at bounding box center [704, 236] width 90 height 16
click at [699, 317] on span "Delete Account" at bounding box center [695, 319] width 71 height 16
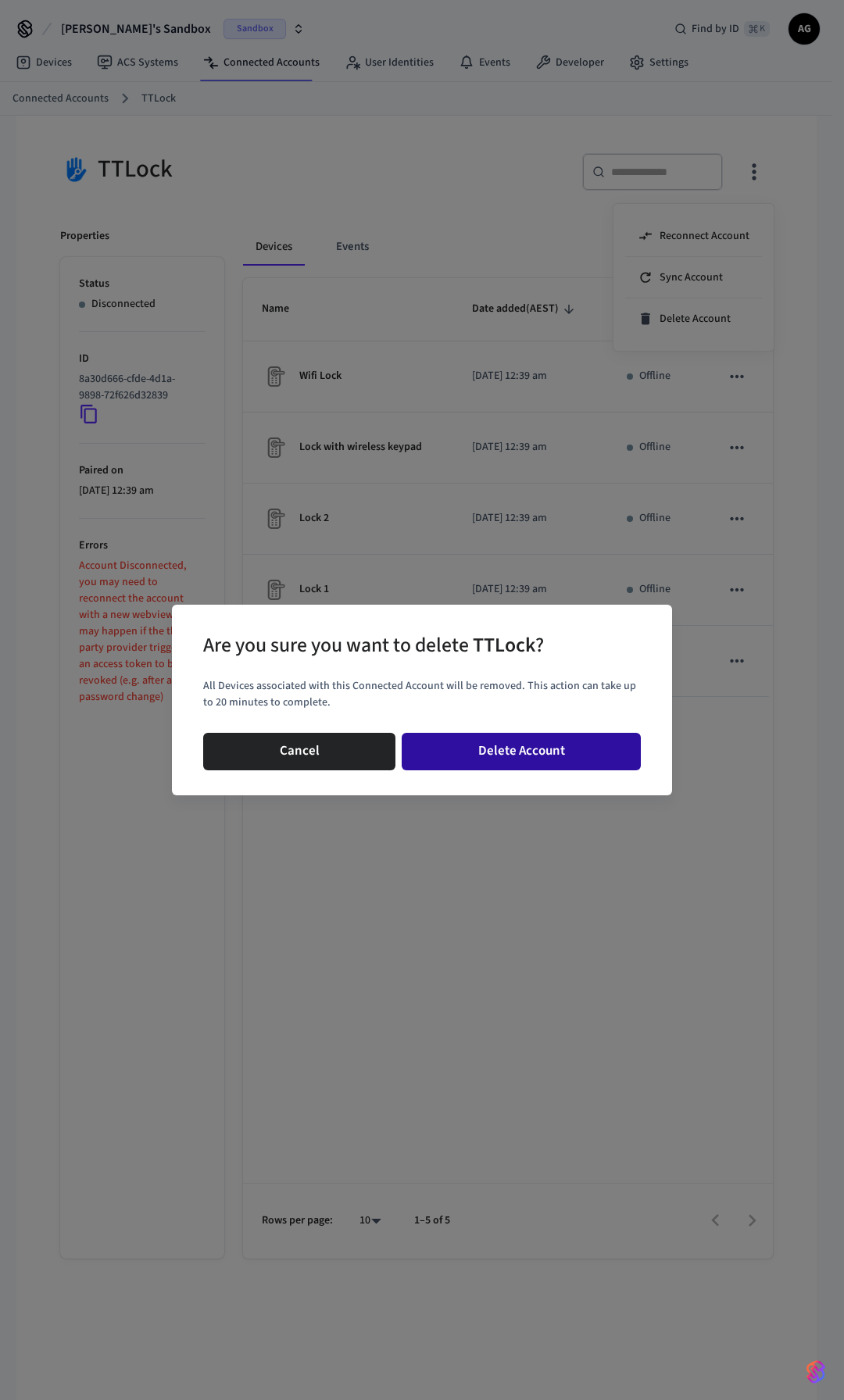
click at [513, 754] on button "Delete Account" at bounding box center [521, 751] width 239 height 38
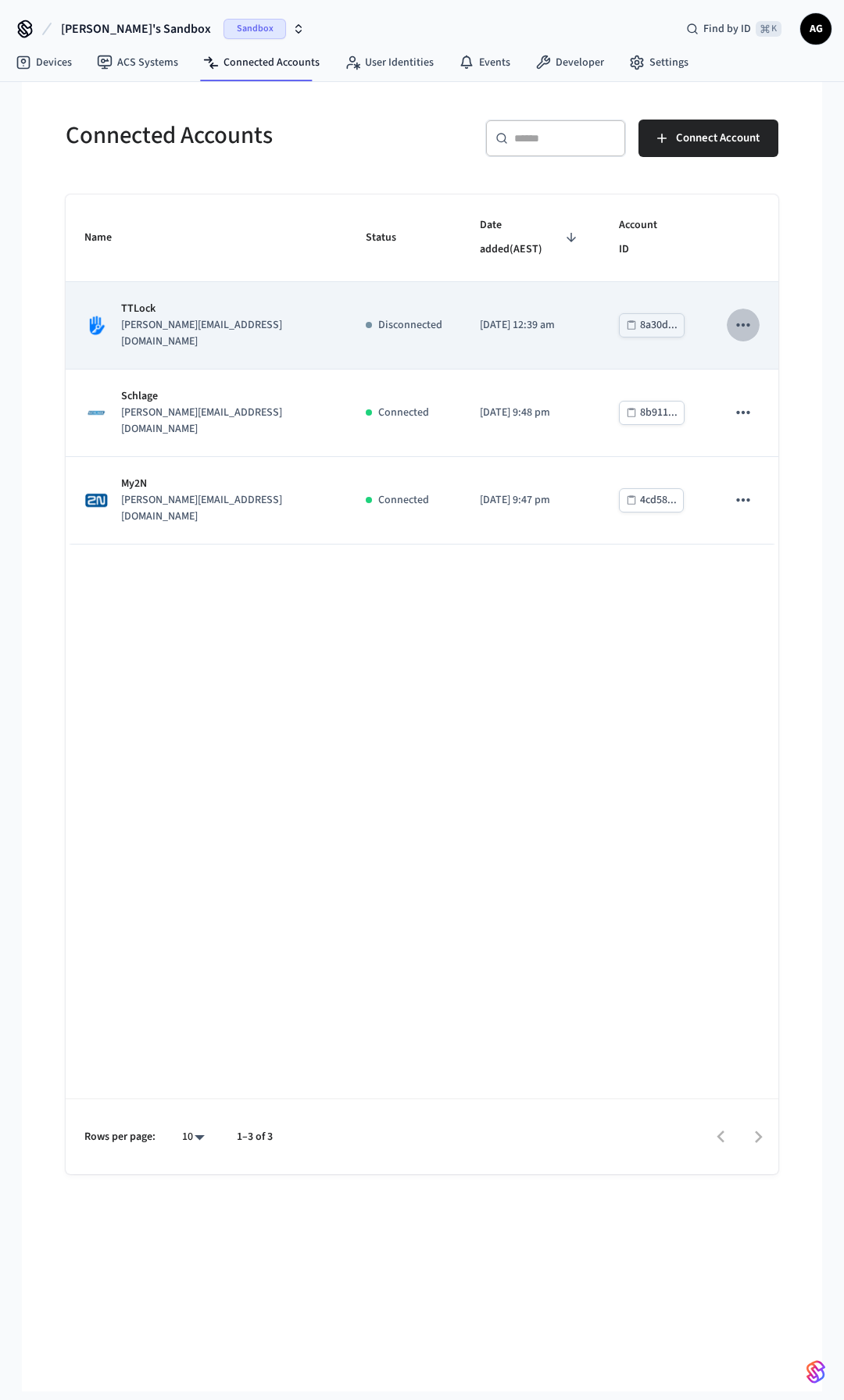
click at [738, 324] on icon "sticky table" at bounding box center [742, 325] width 14 height 3
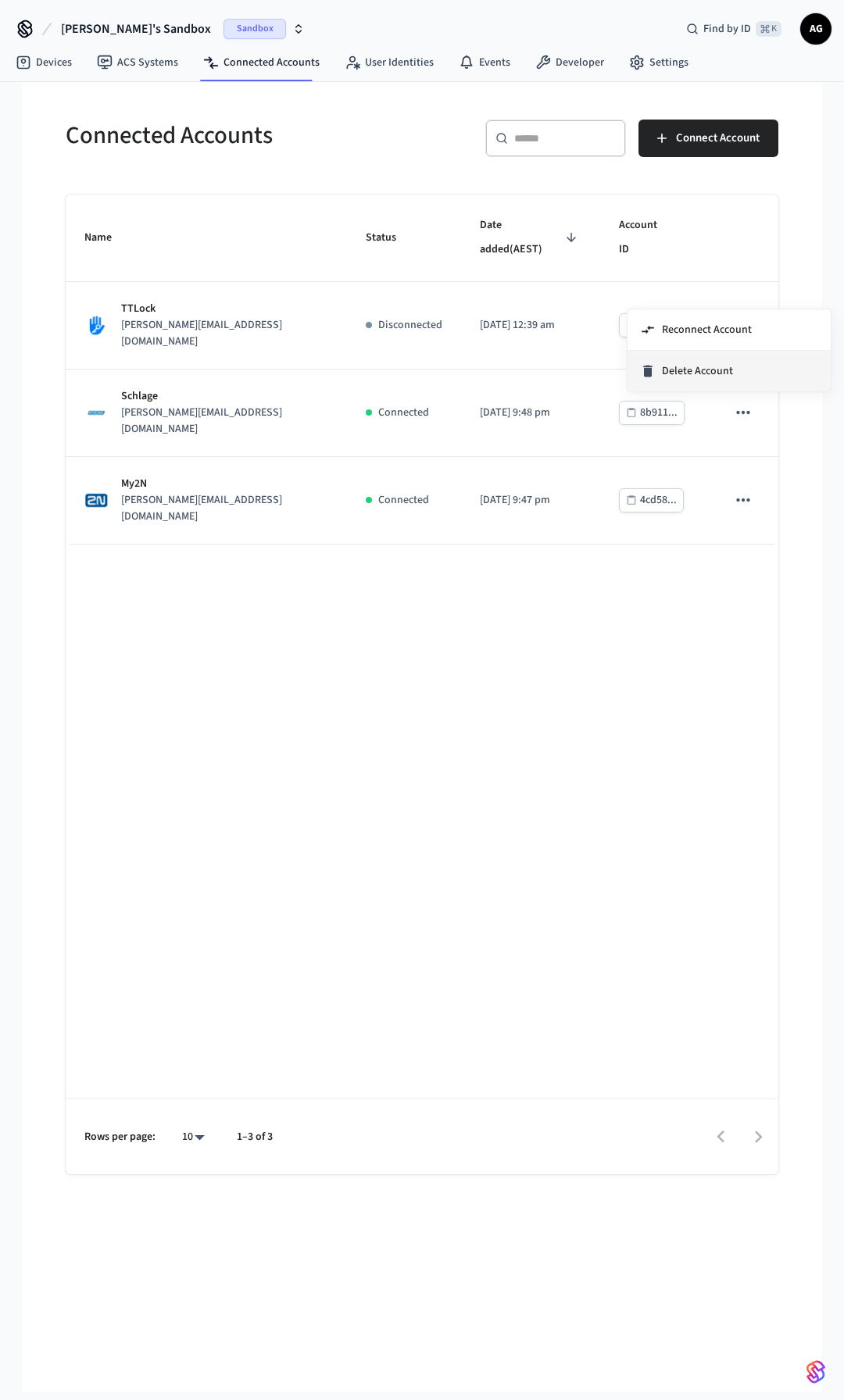
click at [706, 367] on span "Delete Account" at bounding box center [697, 372] width 71 height 16
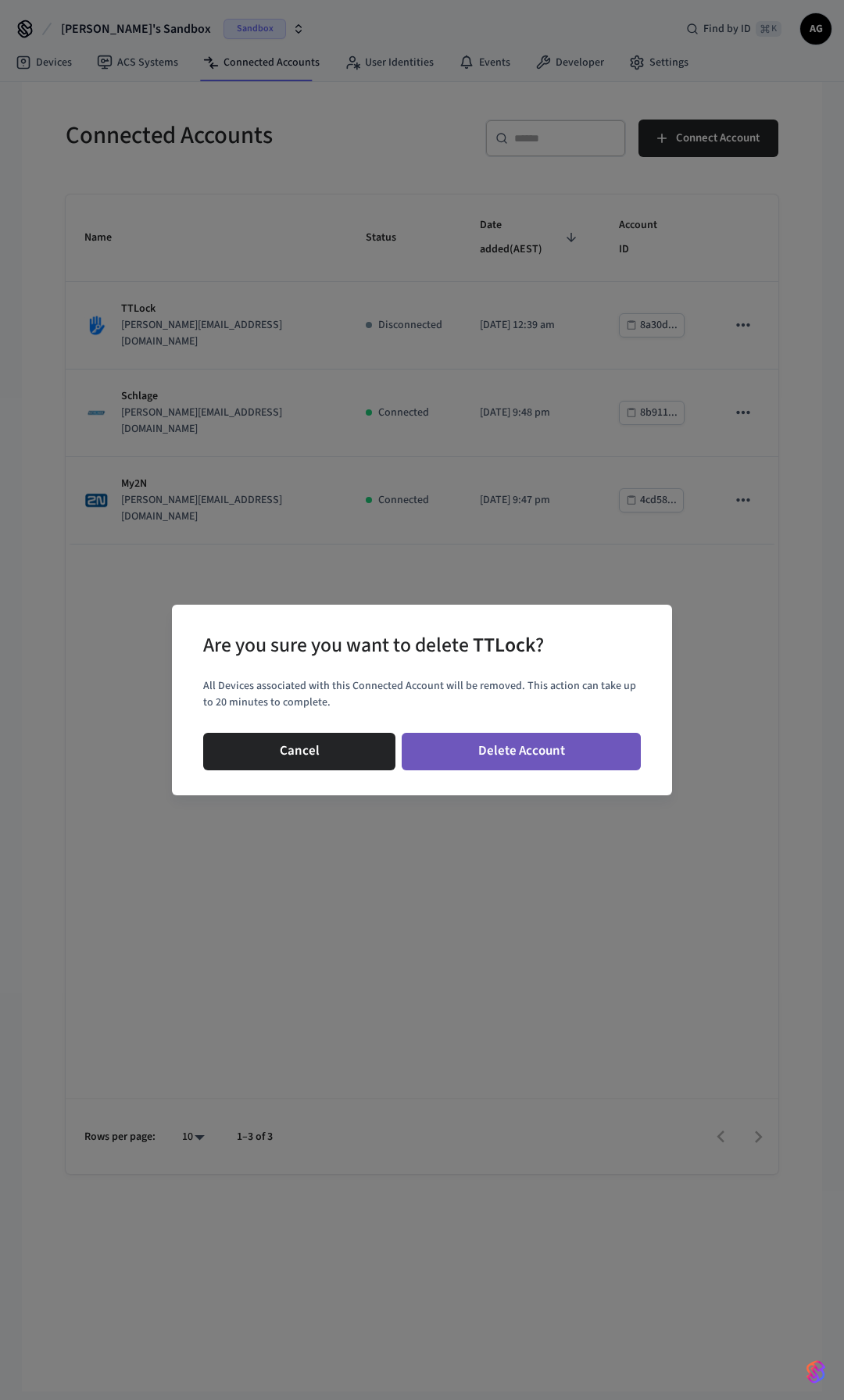
click at [520, 755] on button "Delete Account" at bounding box center [521, 751] width 239 height 38
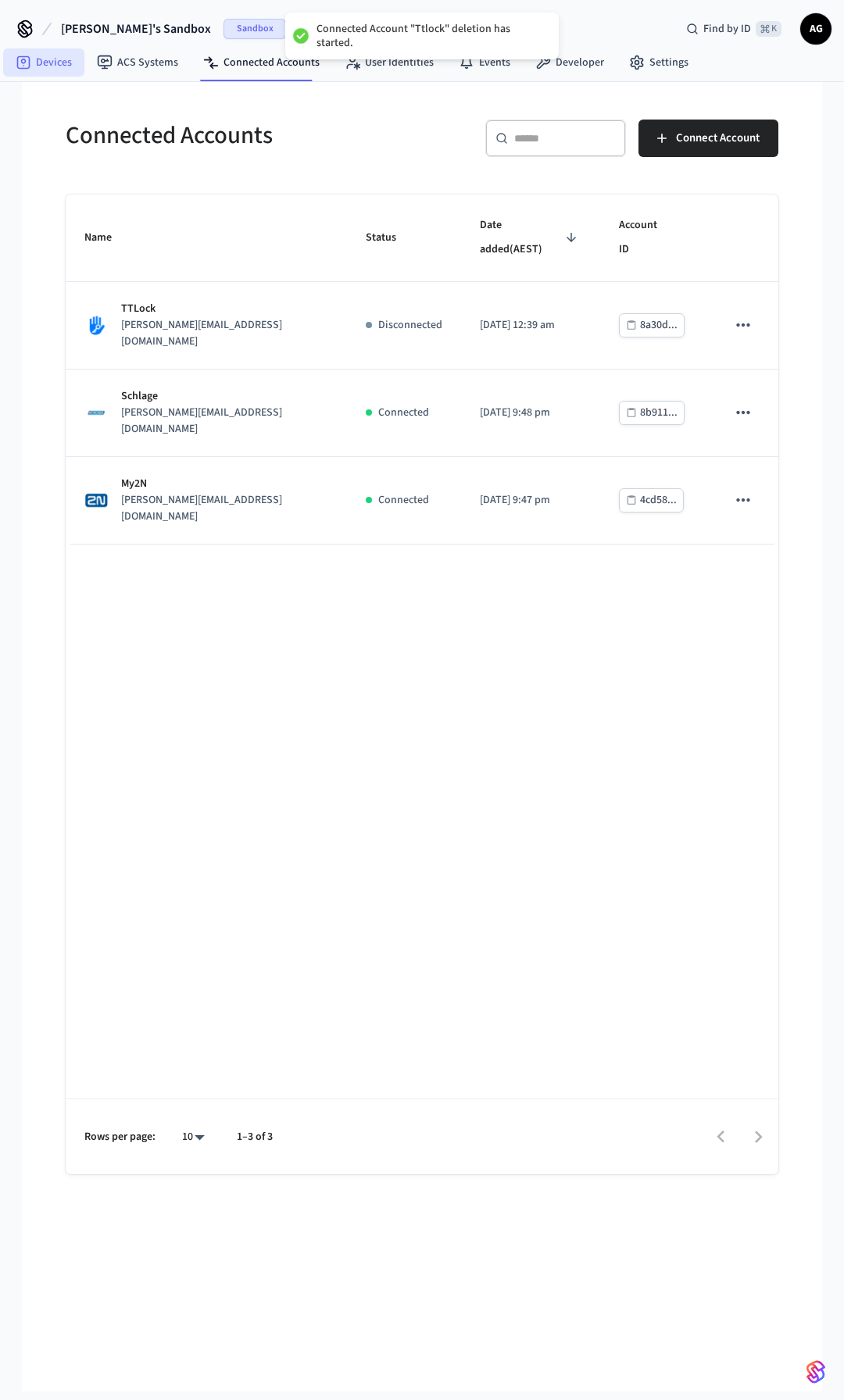
click at [60, 61] on link "Devices" at bounding box center [44, 62] width 82 height 28
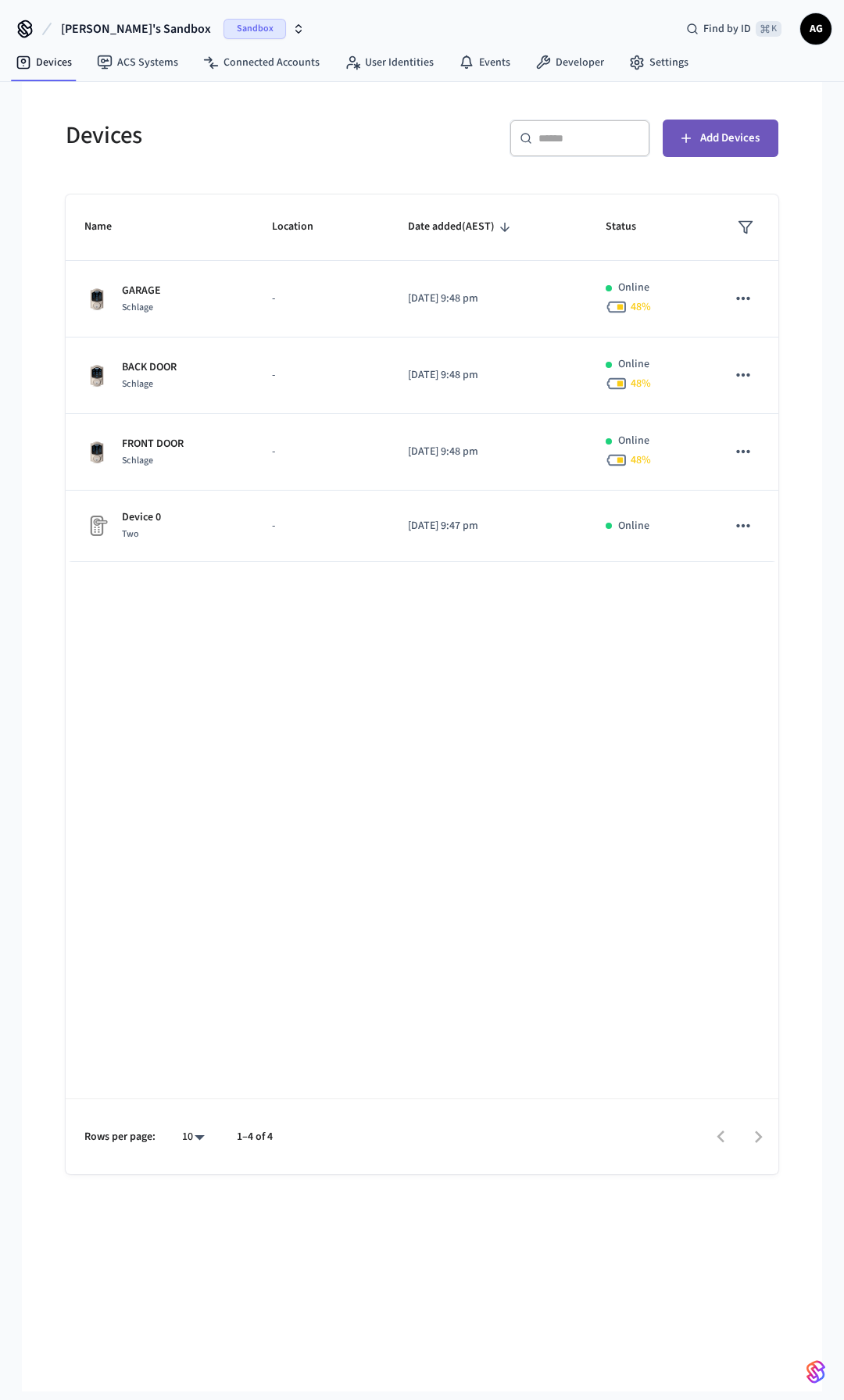
click at [743, 137] on span "Add Devices" at bounding box center [730, 137] width 59 height 20
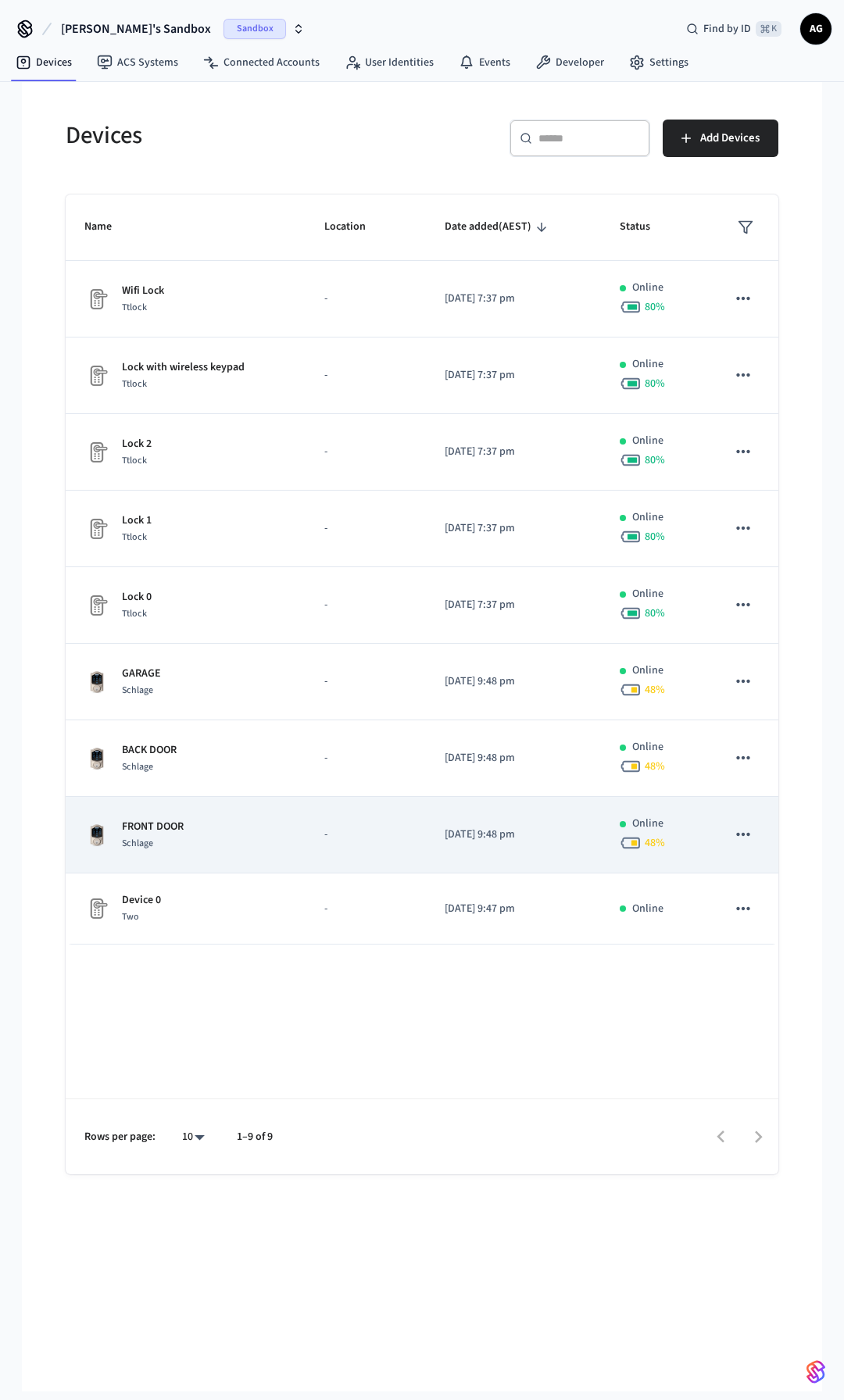
click at [277, 839] on div "FRONT DOOR [PERSON_NAME]" at bounding box center [185, 835] width 202 height 33
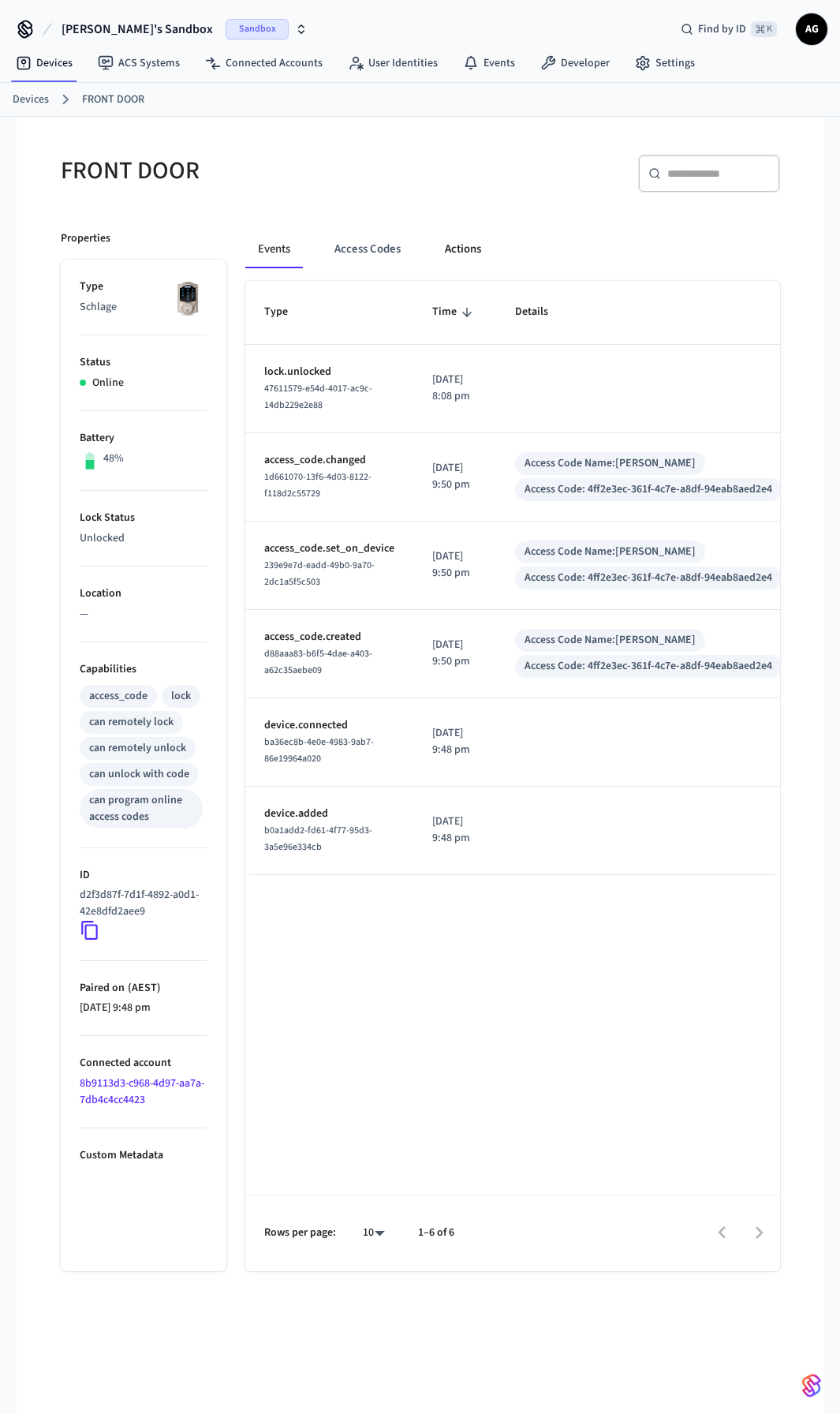
click at [463, 244] on button "Actions" at bounding box center [463, 249] width 61 height 38
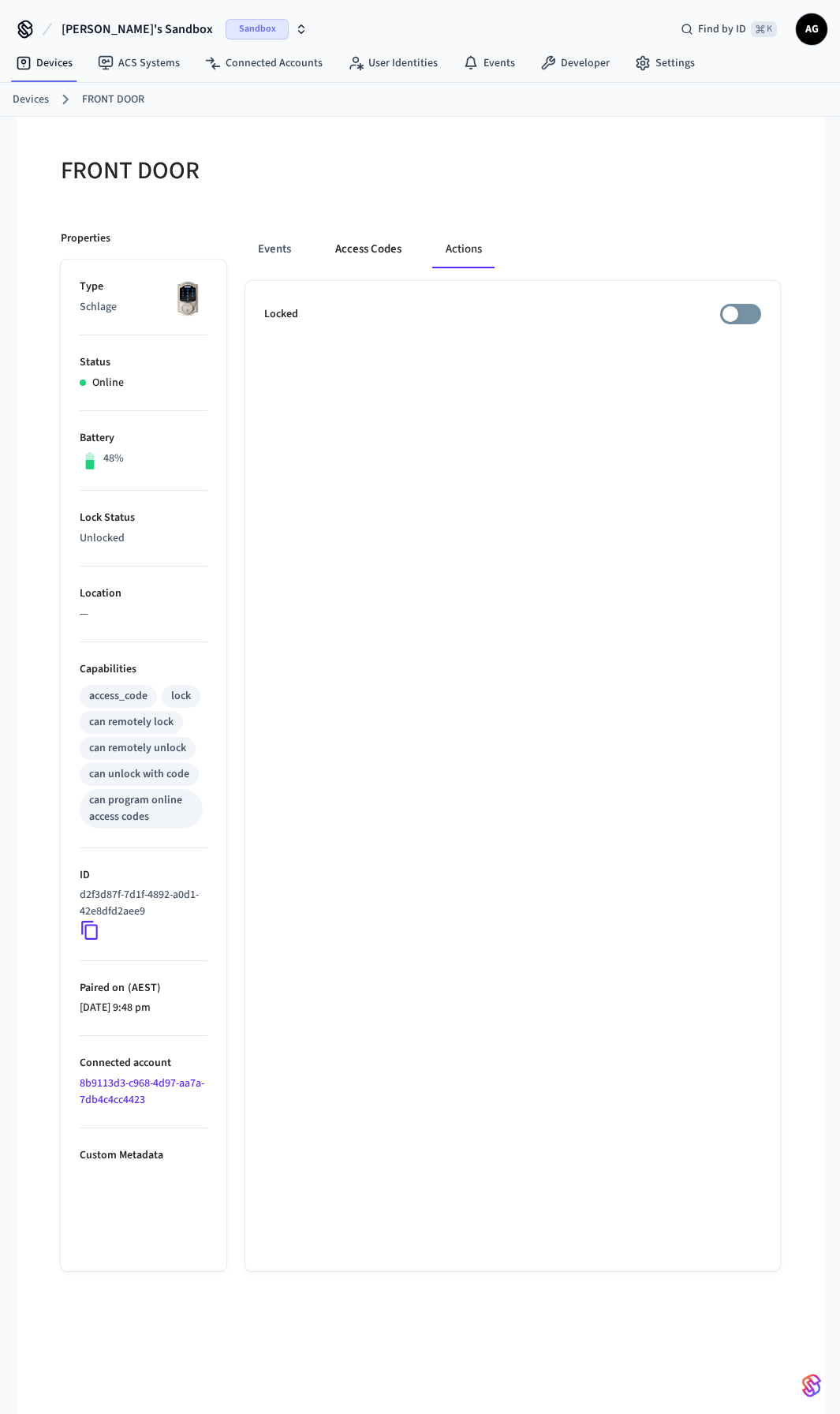
click at [375, 249] on button "Access Codes" at bounding box center [368, 249] width 91 height 38
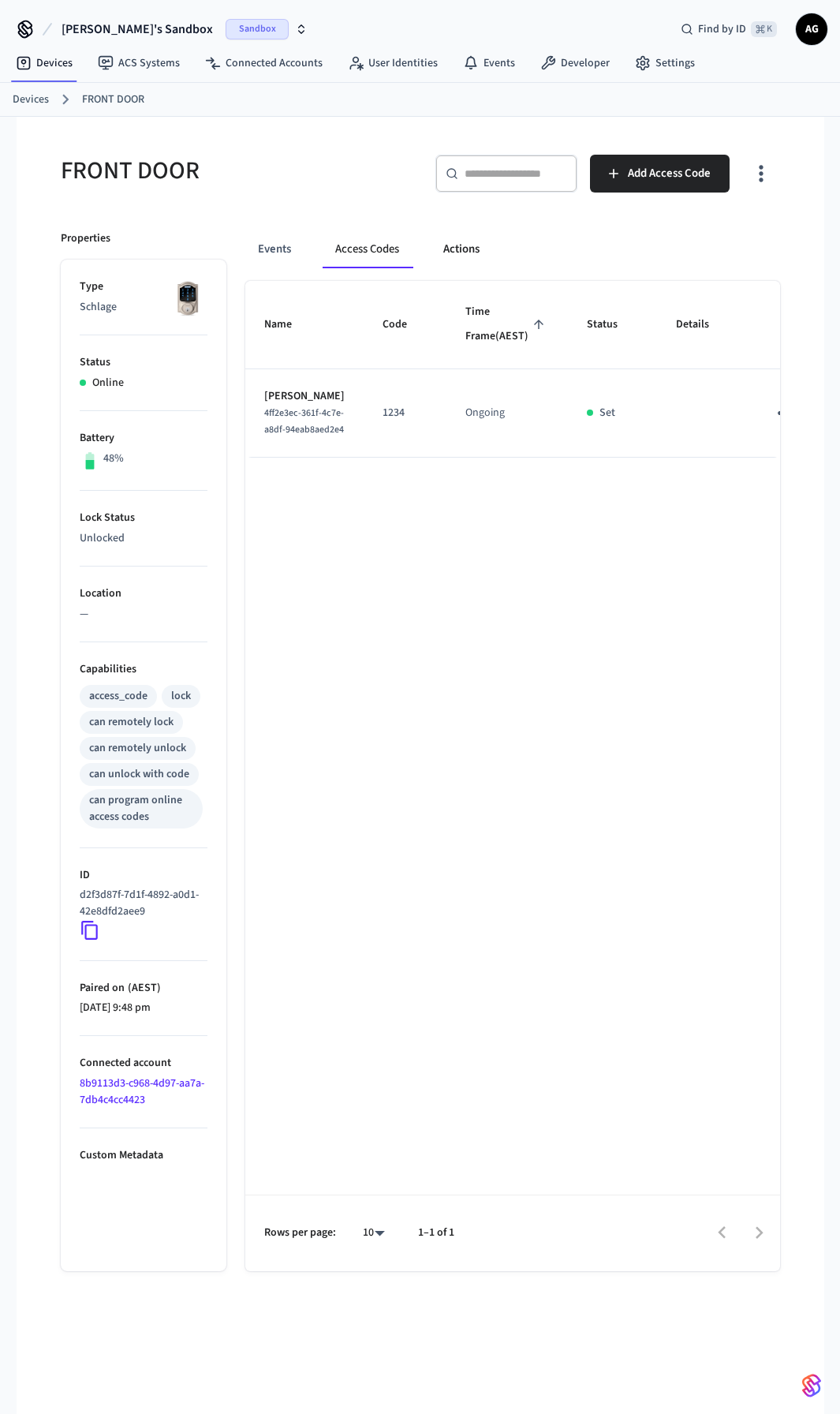
click at [475, 253] on button "Actions" at bounding box center [462, 249] width 61 height 38
